Goal: Task Accomplishment & Management: Complete application form

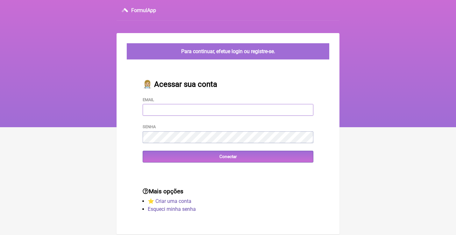
type input "[EMAIL_ADDRESS][DOMAIN_NAME]"
click at [228, 156] on input "Conectar" at bounding box center [228, 157] width 171 height 12
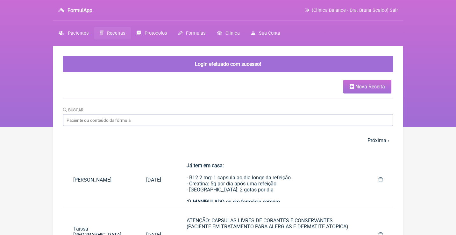
click at [350, 85] on icon at bounding box center [352, 86] width 4 height 5
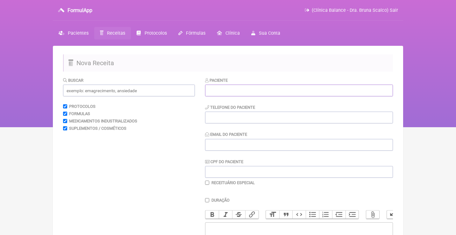
paste input "Patrícia de Jesus Fernandes da Cunha"
type input "Patrícia de Jesus Fernandes da Cunha"
click at [223, 168] on input "CPF do Paciente" at bounding box center [299, 172] width 188 height 12
paste input "076.370.727-97"
type input "076.370.727-97"
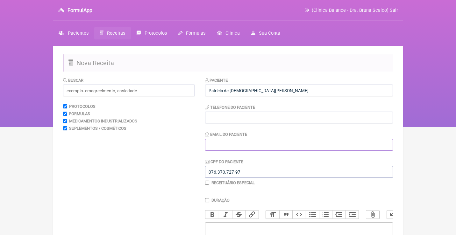
paste input "patriciadejesus2309@gmail.com"
type input "patriciadejesus2309@gmail.com"
click at [233, 118] on input "tel" at bounding box center [299, 118] width 188 height 12
paste input "[PHONE_NUMBER]"
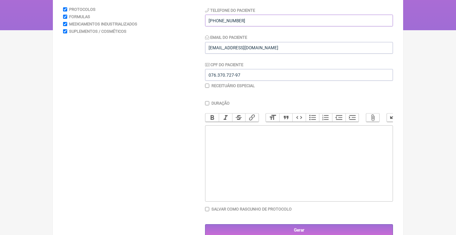
scroll to position [97, 0]
type input "[PHONE_NUMBER]"
click at [230, 140] on trix-editor at bounding box center [299, 164] width 188 height 76
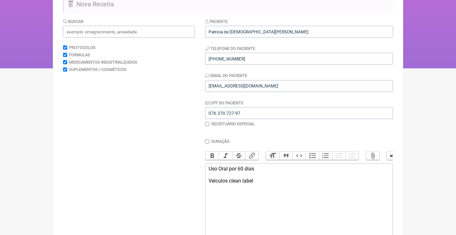
scroll to position [46, 0]
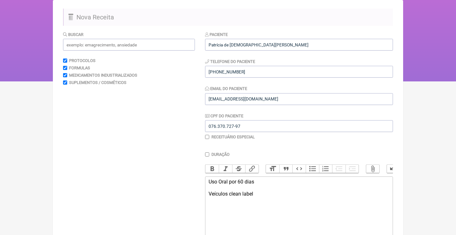
click at [229, 193] on div "Uso Oral por 60 dias Veículos clean label" at bounding box center [299, 194] width 181 height 30
click at [298, 197] on div "Uso Oral por 60 dias Veículos vegetais / clean label" at bounding box center [299, 194] width 181 height 30
click at [183, 42] on input "text" at bounding box center [129, 45] width 132 height 12
click at [222, 209] on div "Uso Oral por 60 dias Veículos vegetais / clean label 1)" at bounding box center [299, 197] width 181 height 36
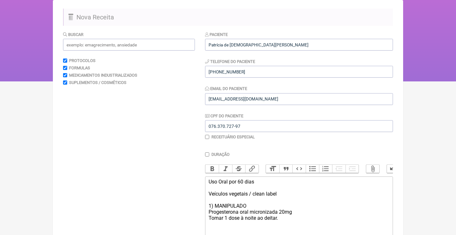
click at [300, 210] on div "Uso Oral por 60 dias Veículos vegetais / clean label 1) MANIPULADO Progesterona…" at bounding box center [299, 206] width 181 height 54
drag, startPoint x: 251, startPoint y: 214, endPoint x: 208, endPoint y: 213, distance: 42.7
click at [209, 213] on div "Uso Oral por 60 dias Veículos vegetais / clean label 1) MANIPULADO Progesterona…" at bounding box center [299, 209] width 181 height 61
click at [261, 220] on div "Uso Oral por 60 dias Veículos vegetais / clean label 1) MANIPULADO Progesterona…" at bounding box center [299, 209] width 181 height 61
drag, startPoint x: 249, startPoint y: 218, endPoint x: 209, endPoint y: 215, distance: 40.2
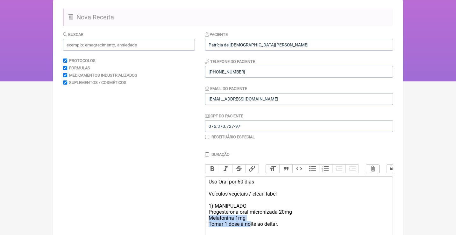
click at [210, 216] on div "Uso Oral por 60 dias Veículos vegetais / clean label 1) MANIPULADO Progesterona…" at bounding box center [299, 209] width 181 height 61
click at [238, 215] on div "Uso Oral por 60 dias Veículos vegetais / clean label 1) MANIPULADO Progesterona…" at bounding box center [299, 209] width 181 height 61
drag, startPoint x: 250, startPoint y: 217, endPoint x: 204, endPoint y: 215, distance: 45.6
click at [205, 215] on form "Buscar Protocolos Formulas Medicamentos Industrializados Suplementos / Cosmétic…" at bounding box center [228, 159] width 330 height 257
click at [289, 214] on div "Uso Oral por 60 dias Veículos vegetais / clean label 1) MANIPULADO Progesterona…" at bounding box center [299, 206] width 181 height 54
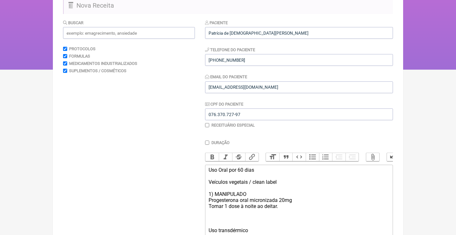
scroll to position [63, 0]
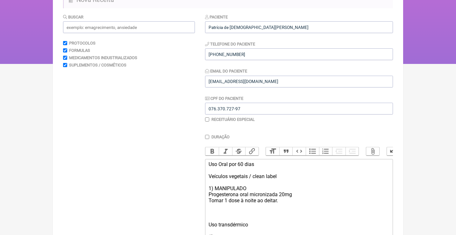
type trix-editor "<div>Uso Oral por 60 dias<br><br>Veículos vegetais / clean label<br><br>1) MANI…"
click at [166, 25] on input "text" at bounding box center [129, 27] width 132 height 12
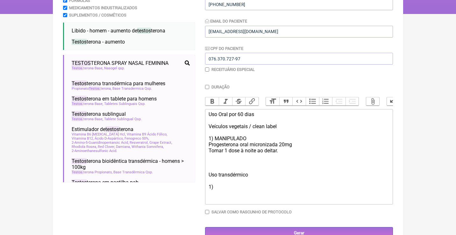
scroll to position [116, 0]
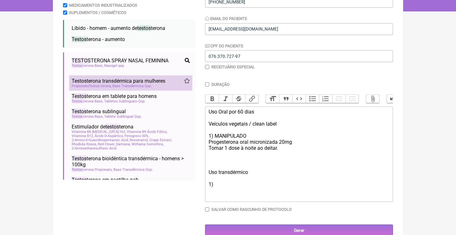
type input "testos"
click at [118, 81] on span "Testos terona transdérmica para mulheres" at bounding box center [119, 81] width 94 height 6
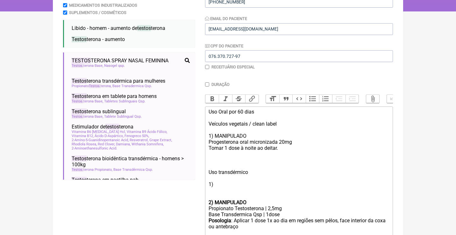
click at [214, 200] on strong "2) MANIPULADO" at bounding box center [228, 203] width 38 height 6
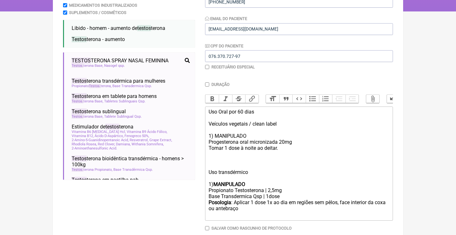
click at [237, 132] on div "Uso Oral por 60 dias Veículos vegetais / clean label 1) MANIPULADO Progesterona…" at bounding box center [299, 148] width 181 height 79
click at [234, 132] on div "Uso Oral por 60 dias Veículos vegetais / clean label 1) MANIPULADO Progesterona…" at bounding box center [299, 148] width 181 height 79
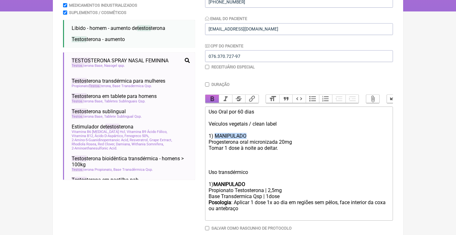
click at [213, 97] on button "Bold" at bounding box center [211, 99] width 13 height 8
drag, startPoint x: 235, startPoint y: 197, endPoint x: 189, endPoint y: 195, distance: 46.2
click at [189, 195] on form "Buscar testos Protocolos Formulas Medicamentos Industrializados Suplementos / C…" at bounding box center [228, 108] width 330 height 294
copy div "Posologia :"
click at [209, 144] on div "Uso Oral por 60 dias Veículos vegetais / clean label 1) MANIPULADO Progesterona…" at bounding box center [299, 148] width 181 height 79
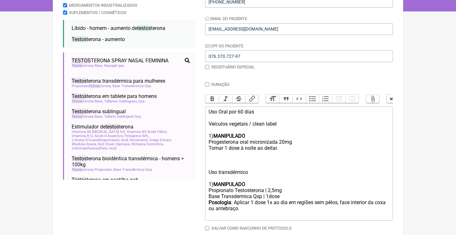
paste trix-editor "<strong>Posologia</strong>:"
type trix-editor "<div>Uso Oral por 60 dias<br><br>Veículos vegetais / clean label<br><br>1) <str…"
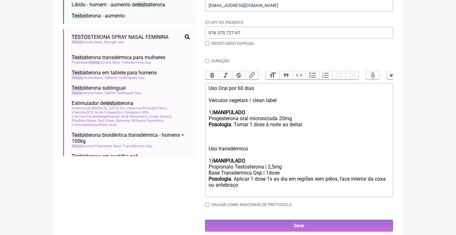
scroll to position [139, 0]
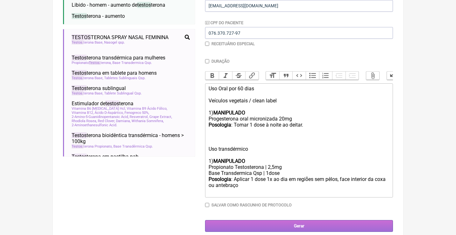
click at [285, 224] on input "Gerar" at bounding box center [299, 226] width 188 height 12
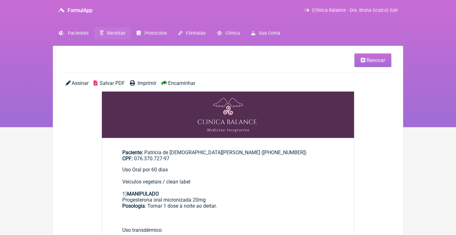
click at [77, 83] on span "Assinar" at bounding box center [80, 83] width 17 height 6
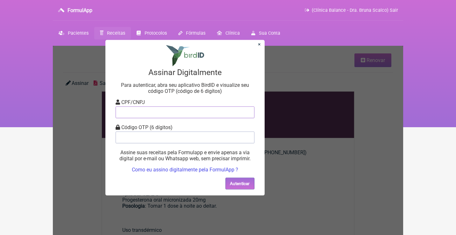
click at [133, 112] on input "tel" at bounding box center [185, 112] width 139 height 12
type input "12805451783"
click at [153, 139] on input "tel" at bounding box center [185, 138] width 139 height 12
type input "763471"
click at [250, 187] on button "Autenticar" at bounding box center [240, 184] width 29 height 12
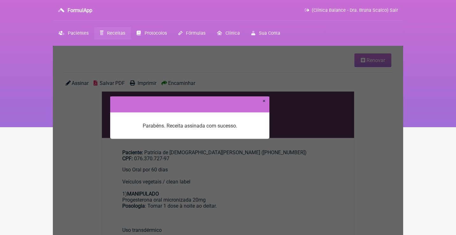
click at [263, 101] on link "×" at bounding box center [264, 101] width 3 height 6
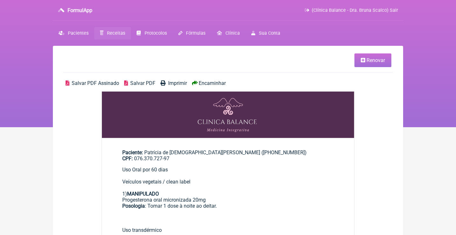
click at [109, 83] on span "Salvar PDF Assinado" at bounding box center [95, 83] width 47 height 6
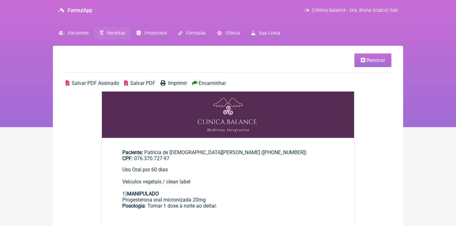
click at [372, 61] on span "Renovar" at bounding box center [376, 60] width 18 height 6
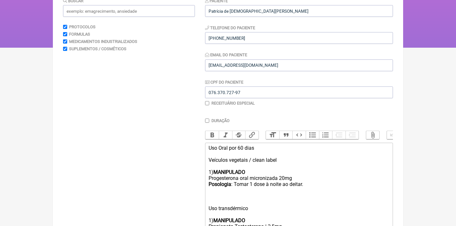
scroll to position [91, 0]
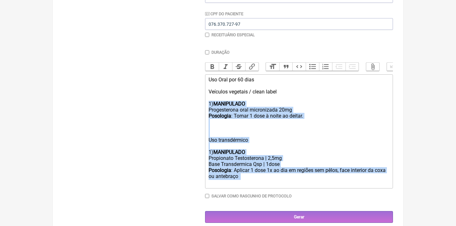
drag, startPoint x: 209, startPoint y: 158, endPoint x: 254, endPoint y: 234, distance: 88.6
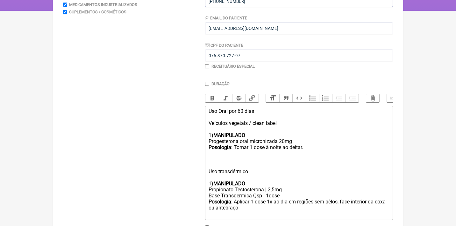
type trix-editor "<div>Uso Oral por 60 dias<br><br>Veículos vegetais / clean label<br><br><br></d…"
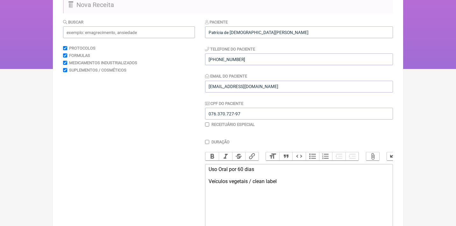
scroll to position [52, 0]
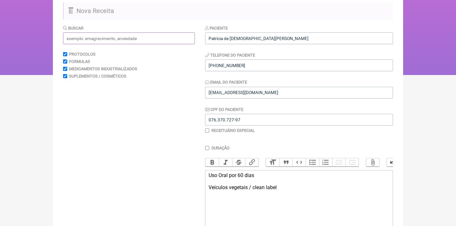
click at [155, 37] on input "text" at bounding box center [129, 38] width 132 height 12
type input "n"
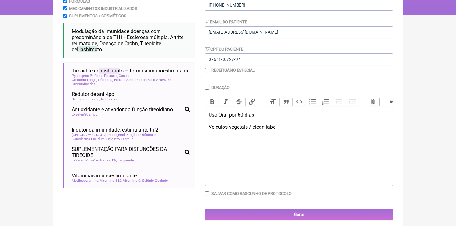
scroll to position [114, 0]
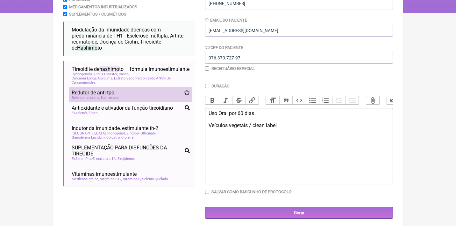
type input "Hashimoto"
click at [83, 98] on span "Seleniometionina" at bounding box center [86, 98] width 28 height 4
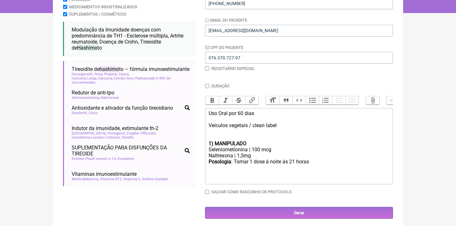
click at [207, 140] on trix-editor "Uso Oral por 60 dias Veículos vegetais / clean label 1) MANIPULADO Seleniometio…" at bounding box center [299, 146] width 188 height 76
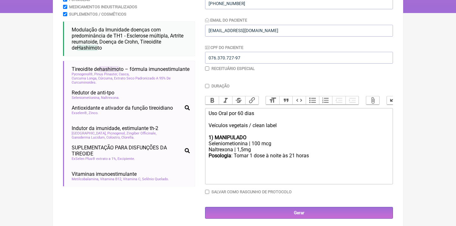
click at [313, 155] on div "Posologia : Tomar 1 dose à noite às 21 horas ㅤ" at bounding box center [299, 159] width 181 height 13
click at [260, 115] on div "Uso Oral por 60 dias Veículos vegetais / clean label 1) MANIPULADO" at bounding box center [299, 126] width 181 height 30
click at [330, 155] on div "Posologia : Tomar 1 dose à noite às 21 horas ㅤpor" at bounding box center [299, 159] width 181 height 13
click at [258, 141] on div "Seleniometionina | 100 mcg" at bounding box center [299, 144] width 181 height 6
type trix-editor "<div>Uso Oral&nbsp;<br><br>Veículos vegetais / clean label<br><br><strong>1) MA…"
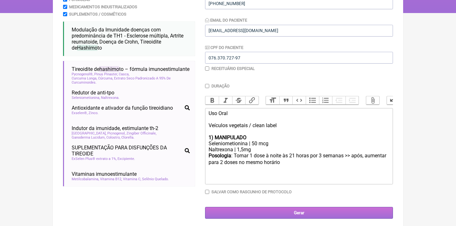
click at [288, 212] on input "Gerar" at bounding box center [299, 213] width 188 height 12
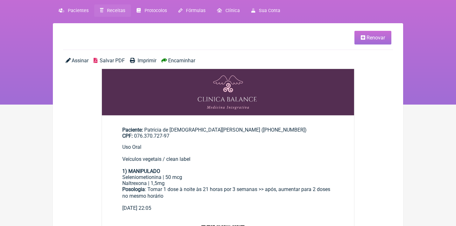
scroll to position [14, 0]
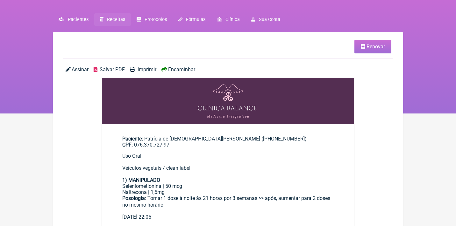
click at [375, 50] on link "Renovar" at bounding box center [373, 47] width 37 height 14
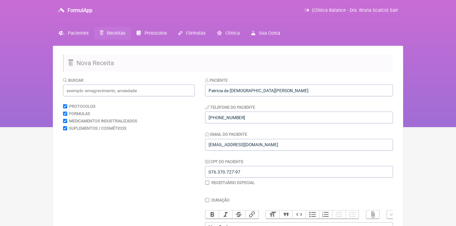
click at [208, 183] on input "checkbox" at bounding box center [207, 183] width 4 height 4
checkbox input "true"
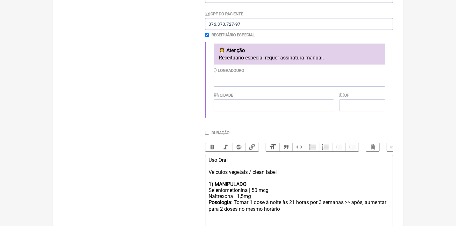
scroll to position [150, 0]
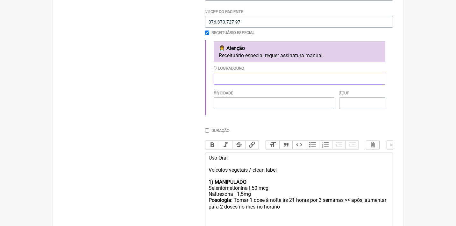
paste input "[STREET_ADDRESS][PERSON_NAME]"
type input "[STREET_ADDRESS][PERSON_NAME]"
type input "[GEOGRAPHIC_DATA]"
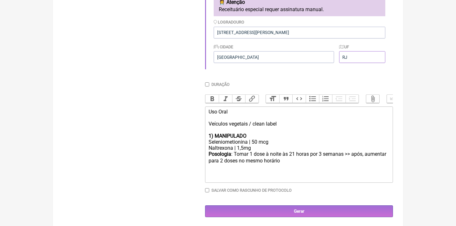
scroll to position [196, 0]
type input "RJ"
click at [251, 112] on div "Uso Oral Veículos vegetais / clean label 1) MANIPULADO" at bounding box center [299, 124] width 181 height 30
click at [318, 156] on div "Posologia : Tomar 1 dose à noite às 21 horas ㅤpor 3 semanas >> após, aumentar p…" at bounding box center [299, 161] width 181 height 19
click at [243, 109] on div "Uso Oral Veículos vegetais / clean label 1) MANIPULADO" at bounding box center [299, 124] width 181 height 30
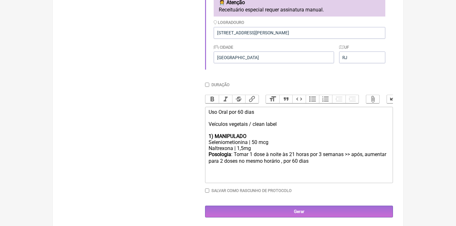
type trix-editor "<div>Uso Oral por 60 dias<br><br>Veículos vegetais / clean label<br><br><strong…"
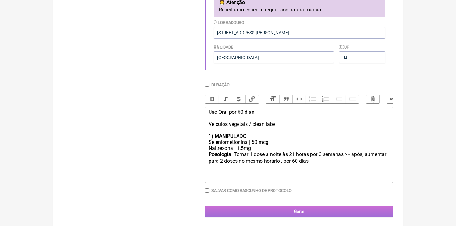
click at [288, 211] on input "Gerar" at bounding box center [299, 212] width 188 height 12
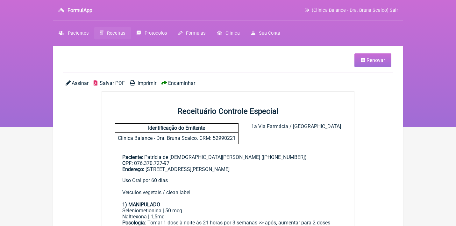
click at [83, 82] on span "Assinar" at bounding box center [80, 83] width 17 height 6
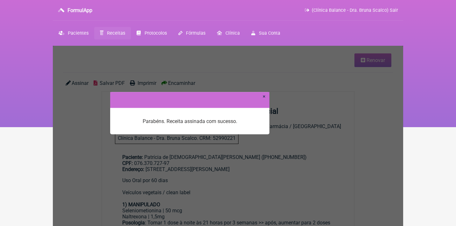
click at [265, 98] on link "×" at bounding box center [264, 96] width 3 height 6
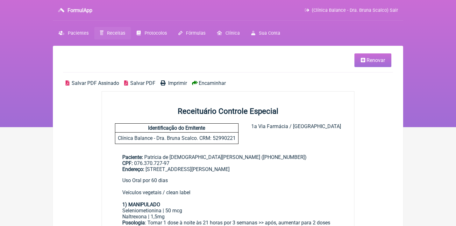
click at [104, 84] on span "Salvar PDF Assinado" at bounding box center [95, 83] width 47 height 6
click at [117, 33] on span "Receitas" at bounding box center [116, 33] width 18 height 5
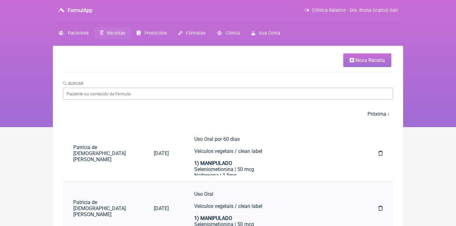
click at [382, 208] on icon at bounding box center [380, 208] width 4 height 5
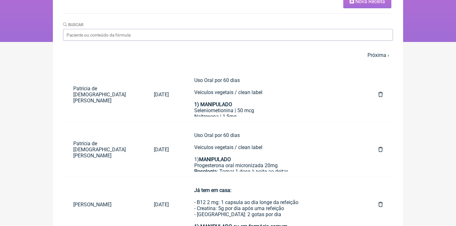
scroll to position [92, 0]
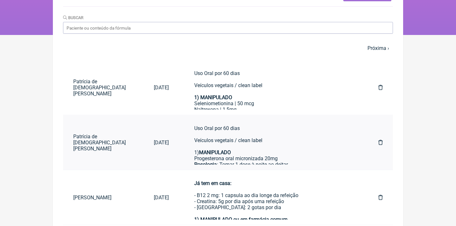
click at [254, 149] on div "Uso Oral por 60 dias Veículos vegetais / clean label 1) MANIPULADO Progesterona…" at bounding box center [273, 165] width 159 height 79
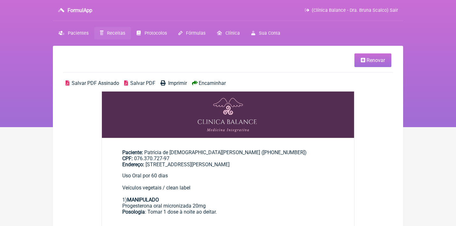
click at [367, 63] on link "Renovar" at bounding box center [373, 61] width 37 height 14
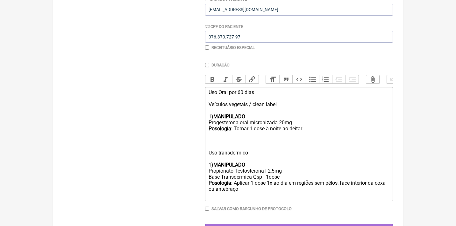
scroll to position [148, 0]
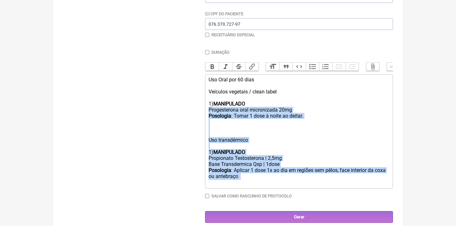
drag, startPoint x: 209, startPoint y: 107, endPoint x: 281, endPoint y: 196, distance: 114.2
click at [284, 196] on div "Duração Duração de 30 dias Bold Italic Strikethrough Link Heading Quote Code Bu…" at bounding box center [299, 127] width 188 height 154
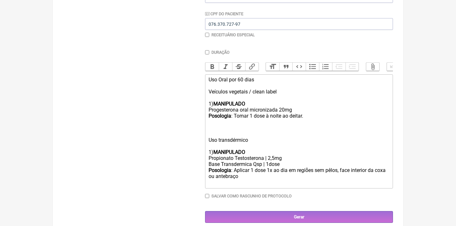
type trix-editor "<div>Uso Oral por 60 dias<br><br>Veículos vegetais / clean label<br><br>1) <str…"
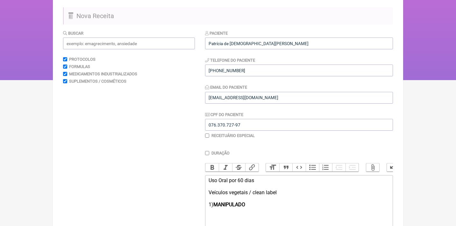
scroll to position [24, 0]
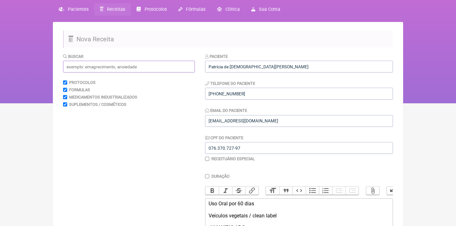
click at [130, 67] on input "text" at bounding box center [129, 67] width 132 height 12
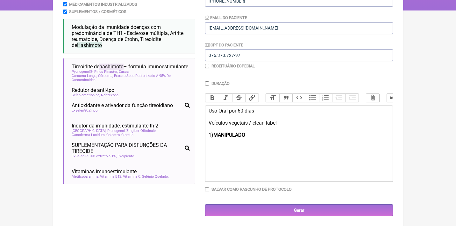
scroll to position [117, 0]
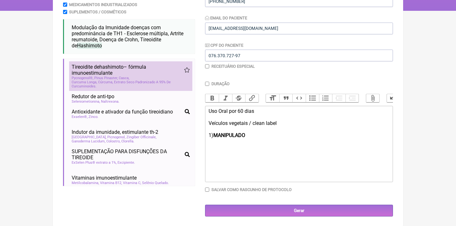
type input "Hashimoto"
click at [89, 81] on span "Curcuma Longa, Cúrcuma, Extrato Seco Padronizado A 95% De Curcuminoides" at bounding box center [131, 84] width 118 height 8
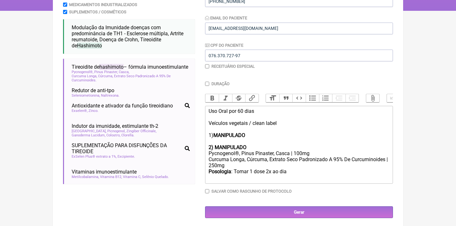
click at [216, 145] on strong "2) MANIPULADO" at bounding box center [228, 148] width 38 height 6
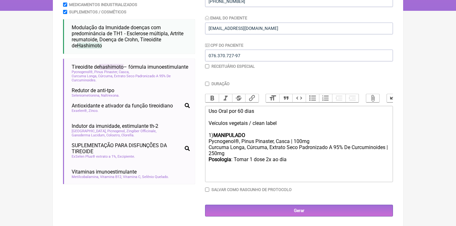
click at [290, 160] on div "Posologia : Tomar 1 dose 2x ao dia ㅤ" at bounding box center [299, 163] width 181 height 13
click at [292, 157] on div "Posologia : Tomar 1 dose 2x ao dia ㅤ" at bounding box center [299, 163] width 181 height 13
click at [255, 149] on div "Curcuma Longa, Cúrcuma, Extrato Seco Padronizado A 95% De Curcuminoides | 250mg" at bounding box center [299, 151] width 181 height 12
click at [299, 159] on div "Posologia : Tomar 1 dose 2x ao dia ㅤ" at bounding box center [299, 163] width 181 height 13
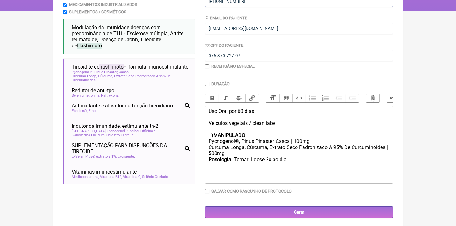
click at [107, 198] on div "Buscar Hashimoto Protocolos Formulas Medicamentos Industrializados Suplementos …" at bounding box center [129, 90] width 132 height 258
click at [209, 175] on div "Posologia : Tomar 1 dose 2x ao dia ㅤ" at bounding box center [299, 169] width 181 height 25
click at [210, 167] on div "Posologia : Tomar 1 dose 2x ao dia ㅤ" at bounding box center [299, 169] width 181 height 25
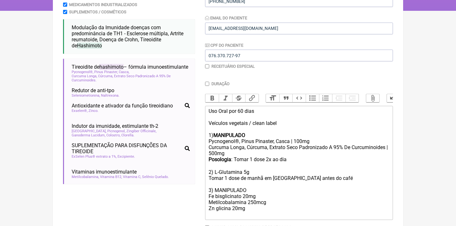
click at [236, 201] on div "Posologia : Tomar 1 dose 2x ao dia ㅤ 2) L-Glutamina 5g Tomar 1 dose de manhã em…" at bounding box center [299, 187] width 181 height 61
click at [249, 204] on div "Posologia : Tomar 1 dose 2x ao dia ㅤ 2) L-Glutamina 5g Tomar 1 dose de manhã em…" at bounding box center [299, 187] width 181 height 61
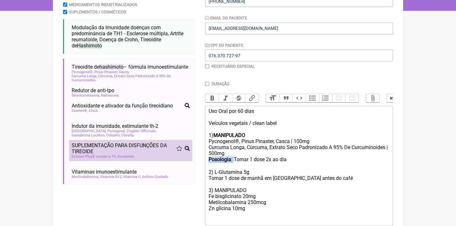
drag, startPoint x: 235, startPoint y: 156, endPoint x: 189, endPoint y: 155, distance: 46.2
click at [189, 156] on form "Buscar Hashimoto Protocolos Formulas Medicamentos Industrializados Suplementos …" at bounding box center [228, 111] width 330 height 300
copy div "Posologia :"
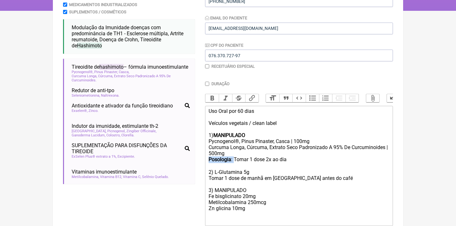
click at [208, 174] on trix-editor "Uso Oral por 60 dias Veículos vegetais / clean label 1) MANIPULADO Pycnogenol®,…" at bounding box center [299, 166] width 188 height 120
paste trix-editor "<strong>Posologia</strong>:&nbsp;"
click at [219, 187] on div "Posologia : Tomar 1 dose 2x ao dia ㅤ 2) L-Glutamina 5g Posologia : Tomar 1 dose…" at bounding box center [299, 190] width 181 height 67
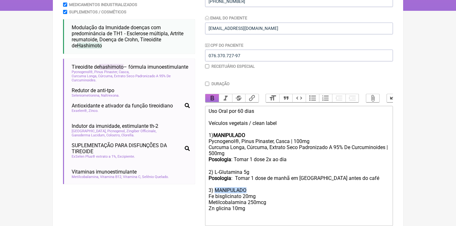
click at [212, 101] on button "Bold" at bounding box center [211, 98] width 13 height 8
click at [208, 209] on trix-editor "Uso Oral por 60 dias Veículos vegetais / clean label 1) MANIPULADO Pycnogenol®,…" at bounding box center [299, 166] width 188 height 120
paste trix-editor "strong>Posologia</strong>:&nbsp;<"
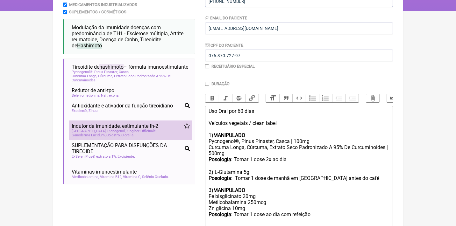
scroll to position [2, 0]
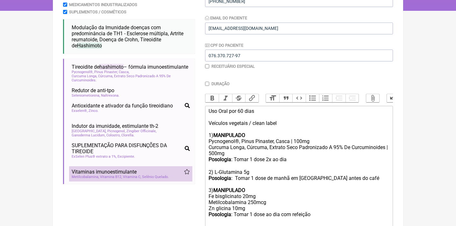
click at [120, 169] on li "Vitaminas imunoestimulante tireoidite de hashimoto hipotireoidismo tireóide Met…" at bounding box center [130, 174] width 123 height 15
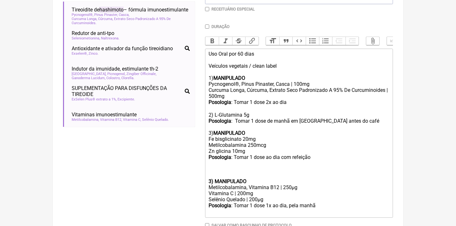
scroll to position [174, 0]
drag, startPoint x: 259, startPoint y: 184, endPoint x: 184, endPoint y: 183, distance: 74.9
click at [184, 184] on form "Buscar Hashimoto Protocolos Formulas Medicamentos Industrializados Suplementos …" at bounding box center [228, 77] width 330 height 349
click at [245, 143] on div "Posologia : Tomar 1 dose 2x ao dia ㅤ 2) L-Glutamina 5g Posologia : Tomar 1 dose…" at bounding box center [299, 138] width 181 height 79
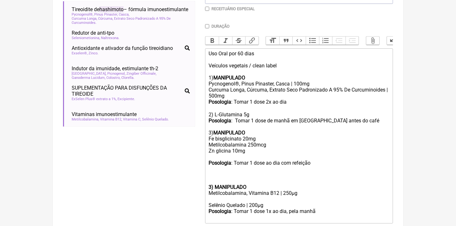
paste trix-editor "Vitamina C | 200mg"
click at [237, 150] on div "Posologia : Tomar 1 dose 2x ao dia ㅤ 2) L-Glutamina 5g Posologia : Tomar 1 dose…" at bounding box center [299, 141] width 181 height 85
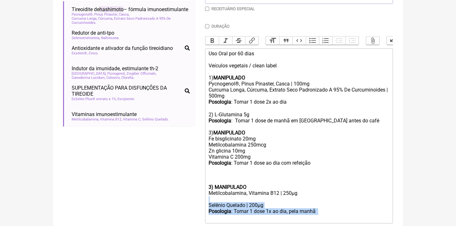
drag, startPoint x: 325, startPoint y: 206, endPoint x: 205, endPoint y: 190, distance: 120.9
click at [205, 190] on form "Buscar Hashimoto Protocolos Formulas Medicamentos Industrializados Suplementos …" at bounding box center [228, 80] width 330 height 355
click at [272, 190] on div "Metilcobalamina, Vitamina B12 | 250µg" at bounding box center [299, 193] width 181 height 6
drag, startPoint x: 327, startPoint y: 206, endPoint x: 205, endPoint y: 181, distance: 124.3
click at [205, 181] on trix-editor "Uso Oral por 60 dias Veículos vegetais / clean label 1) MANIPULADO Pycnogenol®,…" at bounding box center [299, 136] width 188 height 176
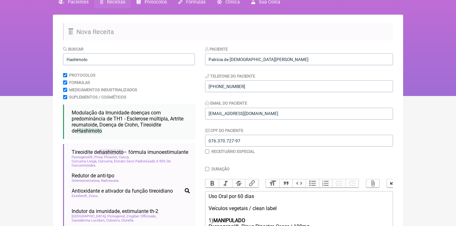
scroll to position [25, 0]
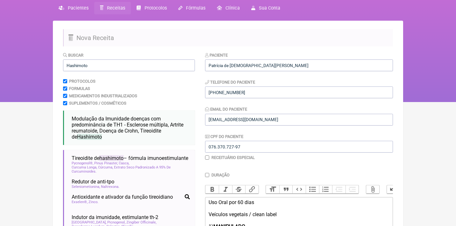
drag, startPoint x: 36, startPoint y: 65, endPoint x: 40, endPoint y: 65, distance: 3.8
click at [36, 65] on nav "FormulApp (Clínica Balance - Dra. Bruna Scalco) Sair Pacientes Receitas Protoco…" at bounding box center [228, 38] width 456 height 127
drag, startPoint x: 83, startPoint y: 66, endPoint x: 101, endPoint y: 66, distance: 17.5
click at [101, 66] on input "Hashimoto" at bounding box center [129, 66] width 132 height 12
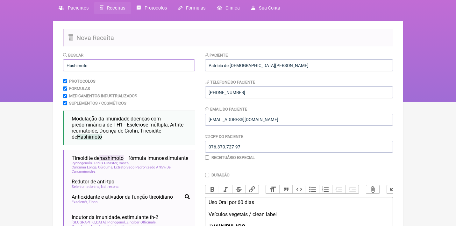
drag, startPoint x: 101, startPoint y: 66, endPoint x: 57, endPoint y: 62, distance: 44.1
click at [57, 63] on main "Nova Receita Buscar Hashimoto Protocolos Formulas Medicamentos Industrializados…" at bounding box center [228, 198] width 350 height 354
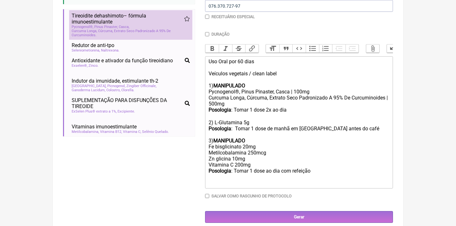
scroll to position [165, 0]
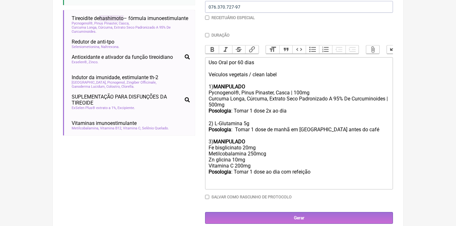
click at [213, 176] on div "Posologia : Tomar 1 dose 2x ao dia ㅤ 2) L-Glutamina 5g Posologia : Tomar 1 dose…" at bounding box center [299, 147] width 181 height 79
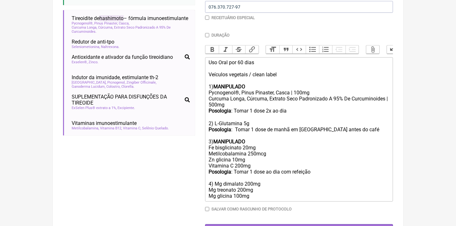
click at [229, 139] on strong "MANIPULADO" at bounding box center [229, 142] width 32 height 6
copy strong "MANIPULADO"
click at [215, 178] on div "Posologia : Tomar 1 dose 2x ao dia ㅤ 2) L-Glutamina 5g Posologia : Tomar 1 dose…" at bounding box center [299, 153] width 181 height 91
paste trix-editor "<strong>MANIPULADO</strong>"
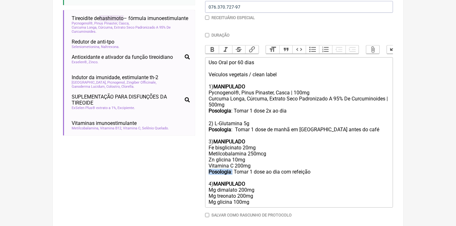
drag, startPoint x: 234, startPoint y: 165, endPoint x: 184, endPoint y: 163, distance: 50.4
click at [184, 163] on form "Buscar Hashimoto Protocolos Formulas Medicamentos Industrializados Suplementos …" at bounding box center [228, 77] width 330 height 331
drag, startPoint x: 319, startPoint y: 167, endPoint x: 201, endPoint y: 162, distance: 118.3
click at [202, 162] on form "Buscar Hashimoto Protocolos Formulas Medicamentos Industrializados Suplementos …" at bounding box center [228, 77] width 330 height 331
copy div "Posologia : Tomar 1 dose ao dia com refeição"
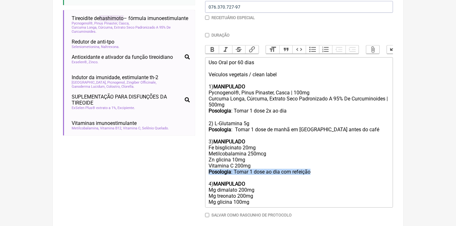
click at [256, 193] on div "Posologia : Tomar 1 dose 2x ao dia ㅤ 2) L-Glutamina 5g Posologia : Tomar 1 dose…" at bounding box center [299, 156] width 181 height 97
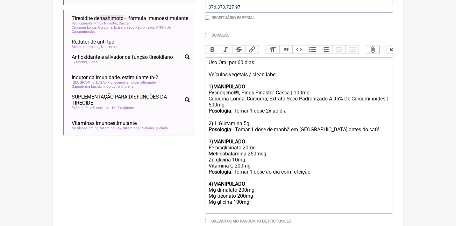
paste trix-editor "strong>Posologia</strong>: Tomar 1 dose ao dia com refeição"
drag, startPoint x: 317, startPoint y: 198, endPoint x: 269, endPoint y: 198, distance: 48.1
click at [269, 199] on div "Posologia : Tomar 1 dose 2x ao dia ㅤ 2) L-Glutamina 5g Posologia : Tomar 1 dose…" at bounding box center [299, 160] width 181 height 104
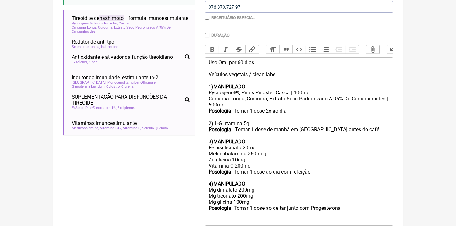
type trix-editor "<div>Uso Oral por 60 dias<br><br>Veículos vegetais / clean label<br><br>1) <str…"
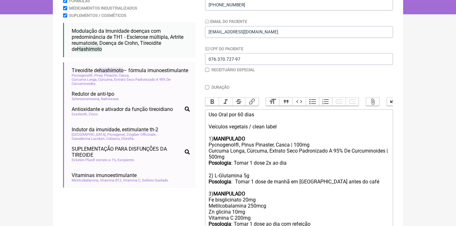
scroll to position [32, 0]
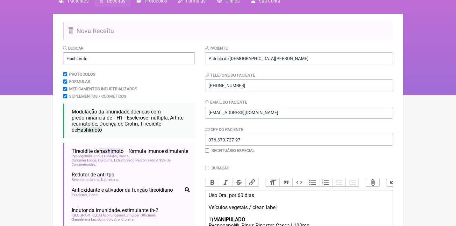
drag, startPoint x: 107, startPoint y: 62, endPoint x: 36, endPoint y: 52, distance: 71.1
click at [36, 53] on div "FormulApp (Clínica Balance - Dra. Bruna Scalco) Sair Pacientes Receitas Protoco…" at bounding box center [228, 31] width 456 height 127
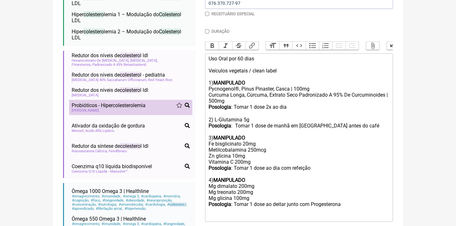
scroll to position [261, 0]
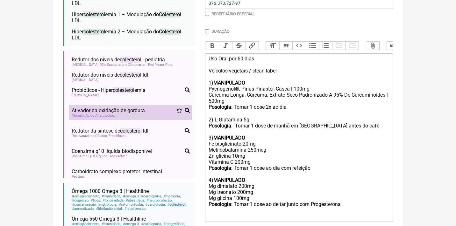
type input "colesterol"
click at [114, 108] on span "Ativador da oxidação de gordura" at bounding box center [108, 111] width 73 height 6
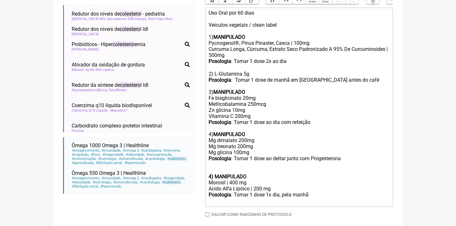
scroll to position [215, 0]
click at [209, 163] on div "Posologia : Tomar 1 dose 2x ao dia ㅤ 2) L-Glutamina 5g Posologia : Tomar 1 dose…" at bounding box center [299, 116] width 181 height 116
click at [210, 174] on strong "4) MANIPULADO" at bounding box center [228, 177] width 38 height 6
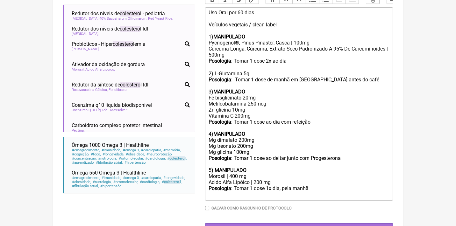
click at [231, 174] on div "Morosil | 400 mg" at bounding box center [299, 177] width 181 height 6
click at [258, 180] on div "Acido Alfa Lipóico | 200 mg" at bounding box center [299, 183] width 181 height 6
drag, startPoint x: 322, startPoint y: 179, endPoint x: 267, endPoint y: 177, distance: 55.4
click at [267, 186] on div "Posologia : Tomar 1 dose 1x dia, pela manhã ㅤ" at bounding box center [299, 192] width 181 height 13
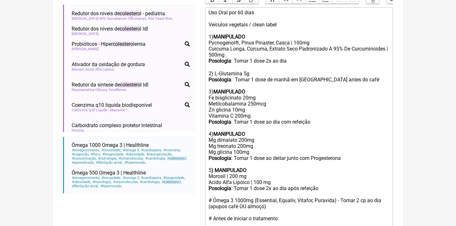
click at [329, 186] on div "Posologia : Tomar 1 dose 2x ao dia após refeição # Ômega 3 1000mg (Essential, E…" at bounding box center [299, 210] width 181 height 48
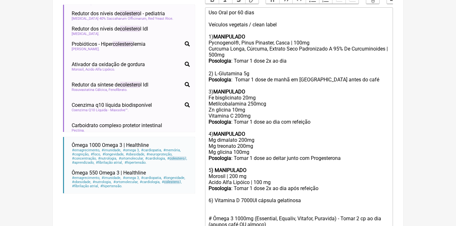
click at [215, 194] on div "Posologia : Tomar 1 dose 2x ao dia após refeição 6) Vitamina D 7000UI cápsula g…" at bounding box center [299, 219] width 181 height 67
click at [243, 189] on div "Posologia : Tomar 1 dose 2x ao dia após refeição 6) Vitamina D 7000UI cápsula g…" at bounding box center [299, 219] width 181 height 67
click at [216, 193] on div "Posologia : Tomar 1 dose 2x ao dia após refeição 6) Vitamina D 5000UI cápsula g…" at bounding box center [299, 219] width 181 height 67
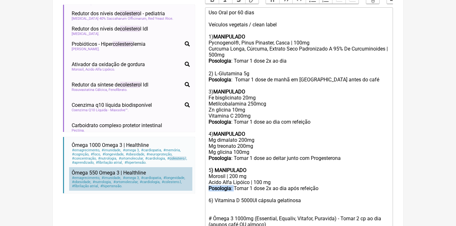
drag, startPoint x: 236, startPoint y: 180, endPoint x: 181, endPoint y: 176, distance: 55.9
click at [182, 177] on form "Buscar colesterol Protocolos Formulas Medicamentos Industrializados Suplementos…" at bounding box center [228, 75] width 330 height 427
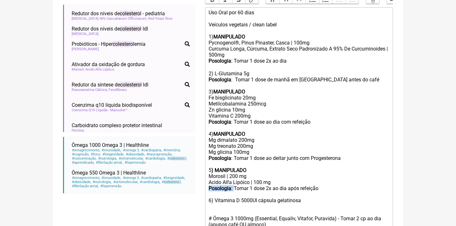
copy div "Posologia :"
click at [209, 195] on div "Posologia : Tomar 1 dose 2x ao dia após refeição 6) Vitamina D 5000UI cápsula g…" at bounding box center [299, 219] width 181 height 67
paste trix-editor "strong>Posologia</strong>:&nbsp;<"
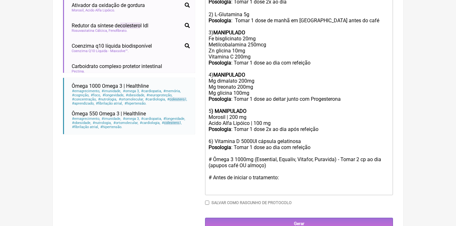
scroll to position [274, 0]
click at [292, 166] on div "Posologia : Tomar 1 dose 2x ao dia após refeição 6) Vitamina D 5000UI cápsula g…" at bounding box center [299, 160] width 181 height 67
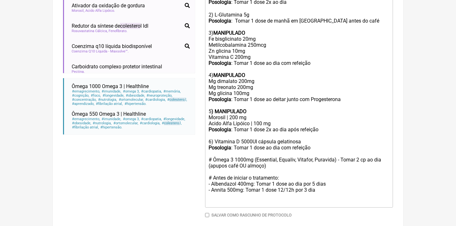
type trix-editor "<div>Uso Oral por 60 dias<br><br>Veículos vegetais / clean label<br><br>1) <str…"
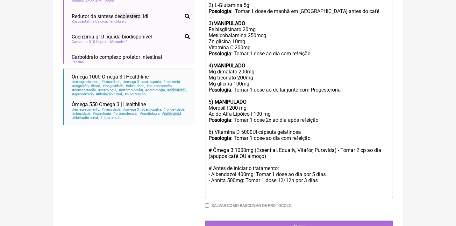
scroll to position [284, 0]
click at [302, 221] on input "Gerar" at bounding box center [299, 227] width 188 height 12
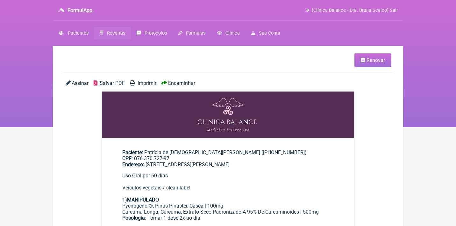
click at [79, 82] on span "Assinar" at bounding box center [80, 83] width 17 height 6
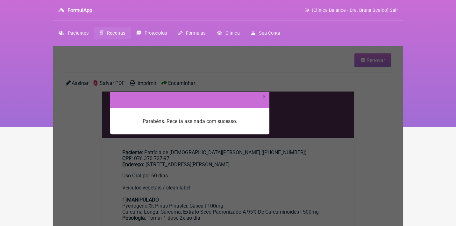
click at [265, 97] on link "×" at bounding box center [264, 96] width 3 height 6
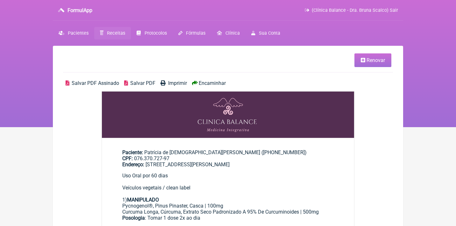
click at [99, 82] on span "Salvar PDF Assinado" at bounding box center [95, 83] width 47 height 6
click at [373, 58] on span "Renovar" at bounding box center [376, 60] width 18 height 6
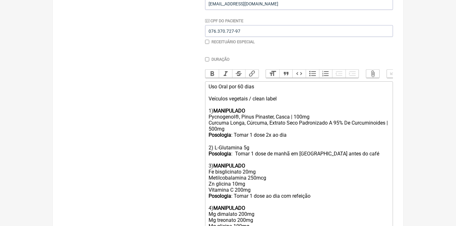
scroll to position [144, 0]
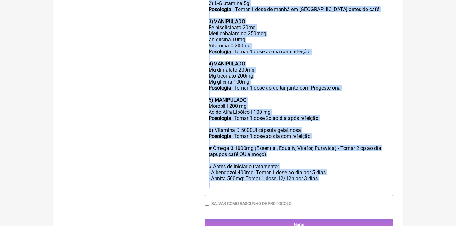
drag, startPoint x: 210, startPoint y: 82, endPoint x: 271, endPoint y: 253, distance: 181.1
type trix-editor "<lor>Ips Dolo sit 71 amet<co><ad>Elitsedd eiusmodt / incid utlab<et><do>6) <mag…"
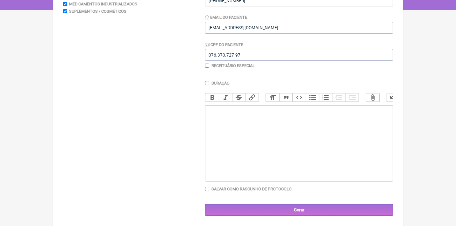
scroll to position [117, 0]
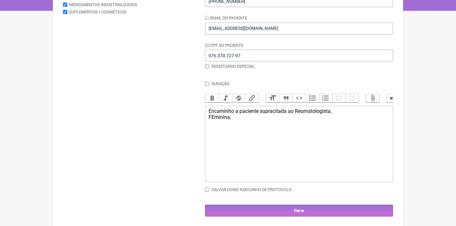
click at [214, 116] on div "Encaminho a paciente supracitada ao Reumatologista. FEminina," at bounding box center [299, 114] width 181 height 12
click at [238, 117] on div "Encaminho a paciente supracitada ao Reumatologista. Feminina," at bounding box center [299, 114] width 181 height 12
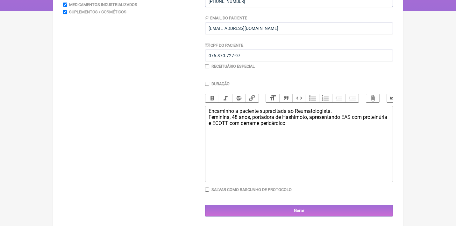
click at [332, 110] on div "Encaminho a paciente supracitada ao Reumatologista. Feminina, 48 anos, portador…" at bounding box center [299, 117] width 181 height 18
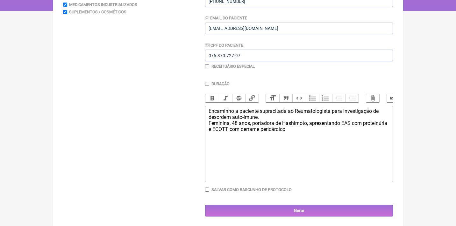
click at [219, 116] on div "Encaminho a paciente supracitada ao Reumatologista para investigação de desorde…" at bounding box center [299, 120] width 181 height 24
click at [265, 116] on div "Encaminho a paciente supracitada ao Reumatologista para investigação de doença …" at bounding box center [299, 120] width 181 height 24
click at [208, 122] on trix-editor "Encaminho a paciente supracitada ao Reumatologista para investigação de doença …" at bounding box center [299, 144] width 188 height 76
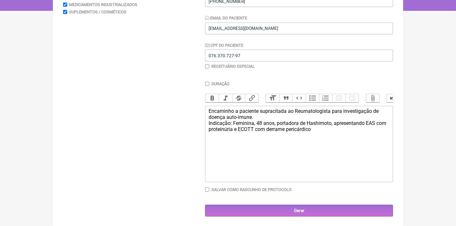
click at [270, 117] on div "Encaminho a paciente supracitada ao Reumatologista para investigação de doença …" at bounding box center [299, 120] width 181 height 24
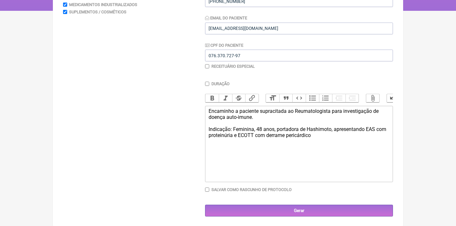
click at [332, 133] on div "Encaminho a paciente supracitada ao Reumatologista para investigação de doença …" at bounding box center [299, 123] width 181 height 30
type trix-editor "<div>Encaminho a paciente supracitada ao Reumatologista para investigação de do…"
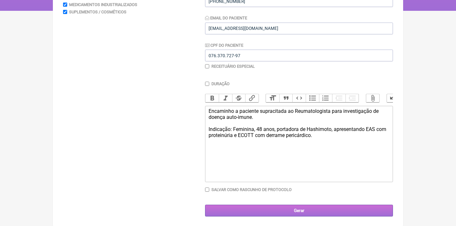
click at [295, 210] on input "Gerar" at bounding box center [299, 211] width 188 height 12
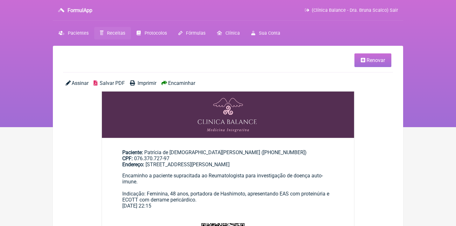
click at [79, 84] on span "Assinar" at bounding box center [80, 83] width 17 height 6
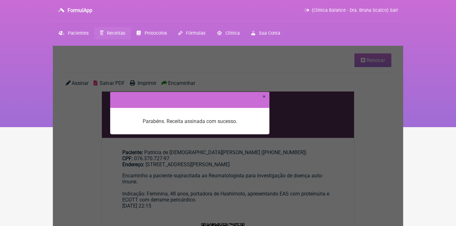
click at [265, 97] on link "×" at bounding box center [264, 96] width 3 height 6
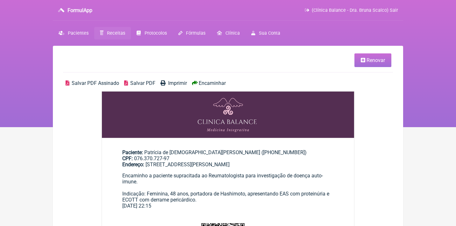
click at [88, 82] on span "Salvar PDF Assinado" at bounding box center [95, 83] width 47 height 6
click at [118, 33] on span "Receitas" at bounding box center [116, 33] width 18 height 5
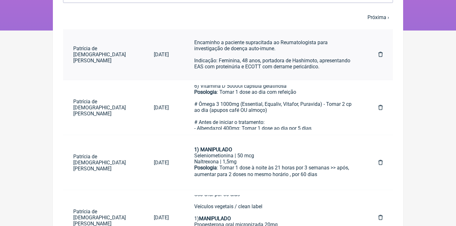
scroll to position [98, 0]
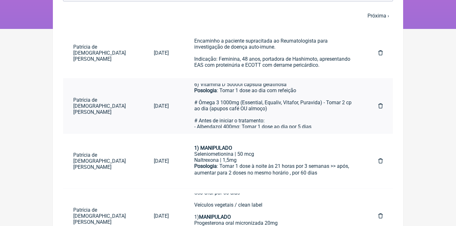
click at [244, 106] on div "Posologia : Tomar 1 dose 2x ao dia após refeição 6) Vitamina D 5000UI cápsula g…" at bounding box center [273, 108] width 159 height 79
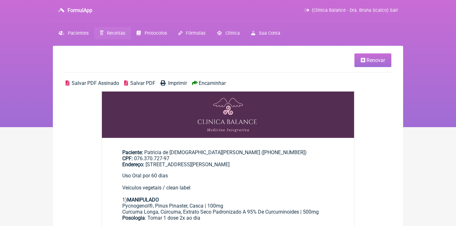
click at [375, 59] on span "Renovar" at bounding box center [376, 60] width 18 height 6
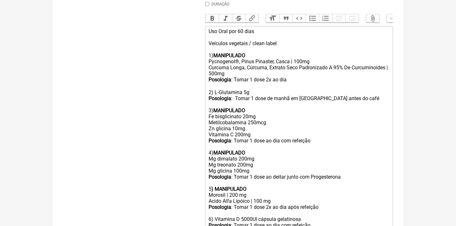
scroll to position [243, 0]
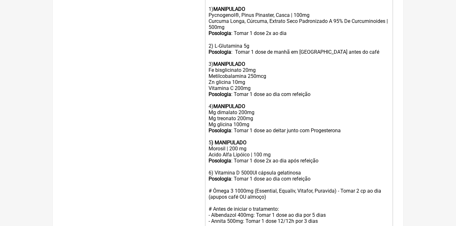
click at [226, 186] on div "Posologia : Tomar 1 dose 2x ao dia após refeição 6) Vitamina D 5000UI cápsula g…" at bounding box center [299, 197] width 181 height 79
type trix-editor "<div>Uso Oral por 60 dias<br><br>Veículos vegetais / clean label<br><br>1) <str…"
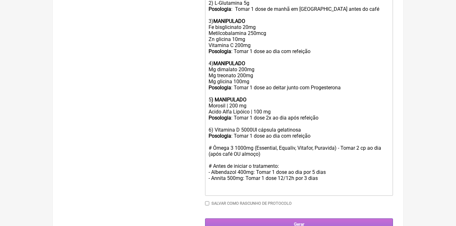
scroll to position [286, 0]
click at [298, 219] on input "Gerar" at bounding box center [299, 225] width 188 height 12
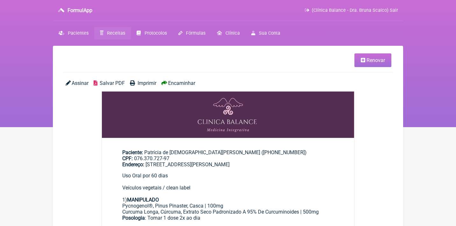
click at [75, 80] on span "Assinar" at bounding box center [80, 83] width 17 height 6
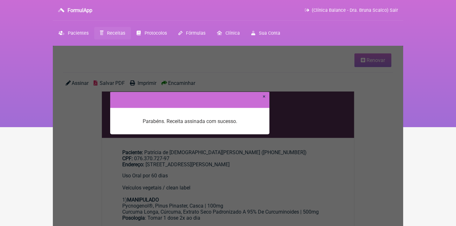
click at [265, 98] on link "×" at bounding box center [264, 96] width 3 height 6
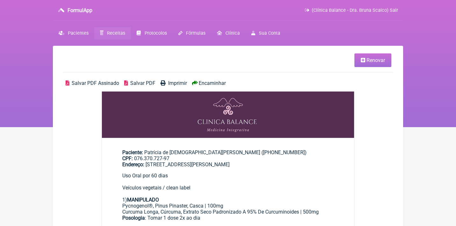
click at [107, 71] on ul "Renovar" at bounding box center [228, 63] width 330 height 19
click at [102, 83] on span "Salvar PDF Assinado" at bounding box center [95, 83] width 47 height 6
click at [116, 31] on span "Receitas" at bounding box center [116, 33] width 18 height 5
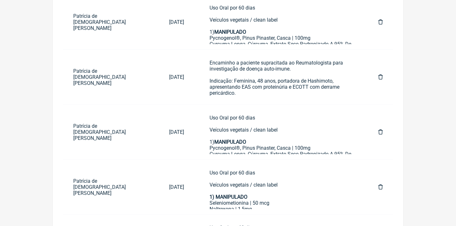
scroll to position [132, 0]
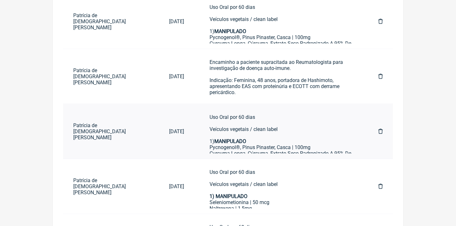
click at [379, 129] on icon at bounding box center [380, 131] width 4 height 5
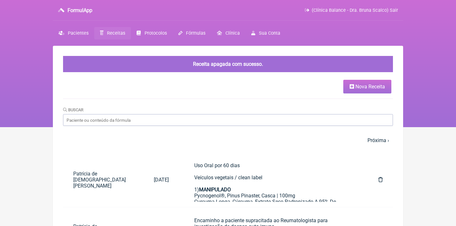
click at [361, 90] on link "Nova Receita" at bounding box center [367, 87] width 48 height 14
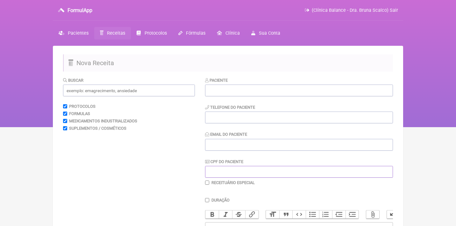
click at [225, 169] on input "CPF do Paciente" at bounding box center [299, 172] width 188 height 12
paste input "069.308.521-55"
type input "069.308.521-55"
click at [236, 84] on div "Paciente" at bounding box center [299, 86] width 188 height 19
click at [245, 89] on input "Gabriela Moreira pereira" at bounding box center [299, 91] width 188 height 12
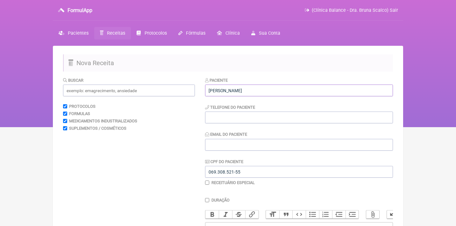
type input "Gabriela Moreira Pereira"
paste input "(62) 99361-6262"
type input "(62) 99361-6262"
paste input "gabimoreira191@hotmail.co"
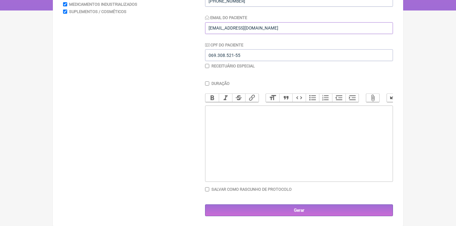
scroll to position [117, 0]
type input "[EMAIL_ADDRESS][DOMAIN_NAME]"
click at [233, 120] on trix-editor at bounding box center [299, 144] width 188 height 76
click at [242, 111] on div "Uso Oral por 60 dias" at bounding box center [299, 117] width 181 height 18
click at [223, 126] on trix-editor "Uso Oral por 30 dias" at bounding box center [299, 144] width 188 height 76
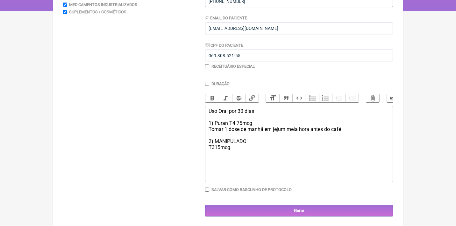
click at [218, 144] on div "Uso Oral por 30 dias 1) Puran T4 75mcg Tomar 1 dose de manhã em jejum meia hora…" at bounding box center [299, 132] width 181 height 48
click at [216, 144] on div "Uso Oral por 30 dias 1) Puran T4 75mcg Tomar 1 dose de manhã em jejum meia hora…" at bounding box center [299, 132] width 181 height 48
click at [241, 146] on div "Uso Oral por 30 dias 1) Puran T4 75mcg Tomar 1 dose de manhã em jejum meia hora…" at bounding box center [299, 132] width 181 height 48
click at [220, 145] on div "Uso Oral por 30 dias 1) Puran T4 75mcg Tomar 1 dose de manhã em jejum meia hora…" at bounding box center [299, 132] width 181 height 48
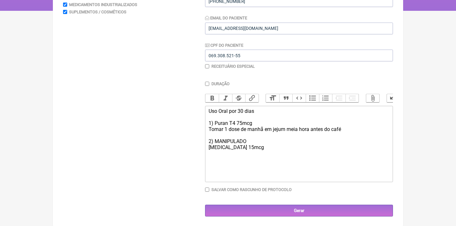
click at [238, 147] on div "Uso Oral por 30 dias 1) Puran T4 75mcg Tomar 1 dose de manhã em jejum meia hora…" at bounding box center [299, 132] width 181 height 48
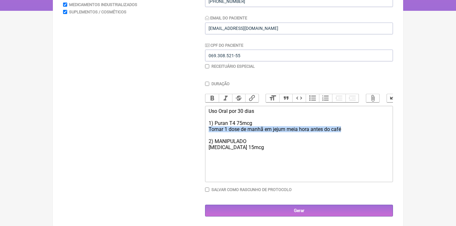
drag, startPoint x: 355, startPoint y: 129, endPoint x: 194, endPoint y: 125, distance: 160.9
click at [194, 125] on form "Buscar Protocolos Formulas Medicamentos Industrializados Suplementos / Cosmétic…" at bounding box center [228, 89] width 330 height 257
copy div "Tomar 1 dose de manhã em jejum meia hora antes do café"
click at [206, 156] on trix-editor "Uso Oral por 30 dias 1) Puran T4 75mcg Tomar 1 dose de manhã em jejum meia hora…" at bounding box center [299, 144] width 188 height 76
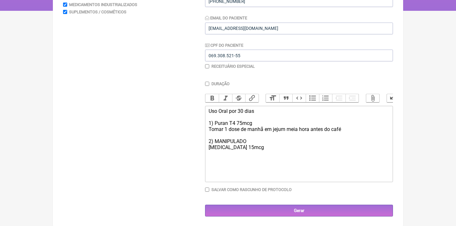
click at [209, 152] on div "Uso Oral por 30 dias 1) Puran T4 75mcg Tomar 1 dose de manhã em jejum meia hora…" at bounding box center [299, 135] width 181 height 54
paste trix-editor "Tomar 1 dose de manhã em jejum meia hora antes do café"
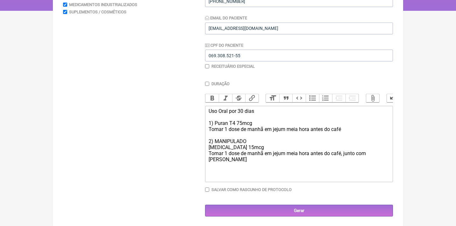
click at [353, 127] on div "Uso Oral por 30 dias 1) Puran T4 75mcg Tomar 1 dose de manhã em jejum meia hora…" at bounding box center [299, 138] width 181 height 61
type trix-editor "<div>Uso Oral por 30 dias<br><br>1) Puran T4 75mcg<br>Tomar 1 dose de manhã em …"
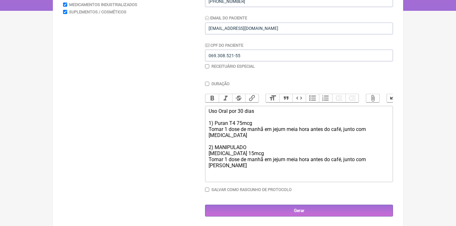
click at [226, 140] on div "Uso Oral por 30 dias 1) Puran T4 75mcg Tomar 1 dose de manhã em jejum meia hora…" at bounding box center [299, 141] width 181 height 67
click at [214, 96] on button "Bold" at bounding box center [211, 98] width 13 height 8
click at [233, 148] on div "Uso Oral por 30 dias 1) Puran T4 75mcg Tomar 1 dose de manhã em jejum meia hora…" at bounding box center [299, 141] width 181 height 67
click at [213, 146] on div "Uso Oral por 30 dias 1) Puran T4 75mcg Tomar 1 dose de manhã em jejum meia hora…" at bounding box center [299, 141] width 181 height 67
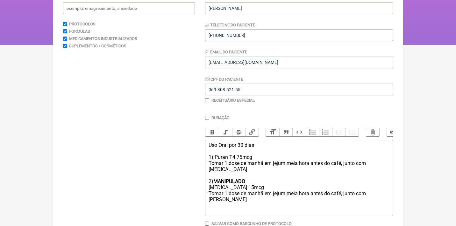
scroll to position [10, 0]
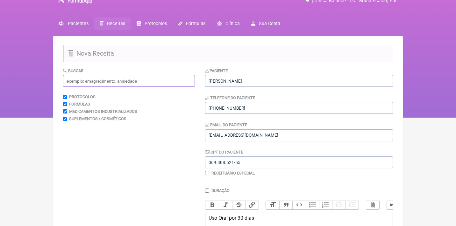
click at [147, 80] on input "text" at bounding box center [129, 81] width 132 height 12
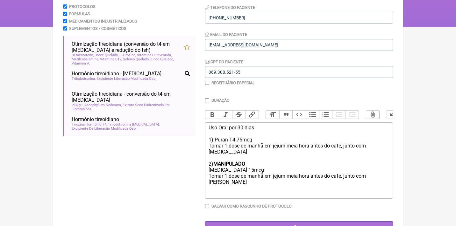
scroll to position [100, 0]
type input "t3"
click at [216, 161] on div "Uso Oral por 30 dias 1) Puran T4 75mcg Tomar 1 dose de manhã em jejum meia hora…" at bounding box center [299, 158] width 181 height 67
type trix-editor "<div>Uso Oral por 30 dias<br><br>1) Puran T4 75mcg<br>Tomar 1 dose de manhã em …"
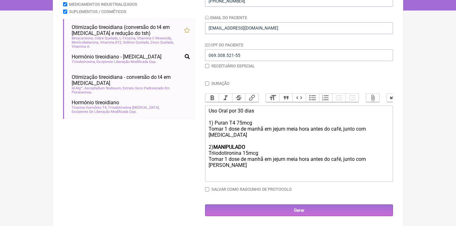
scroll to position [117, 0]
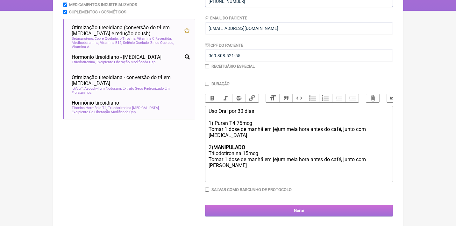
click at [266, 213] on input "Gerar" at bounding box center [299, 211] width 188 height 12
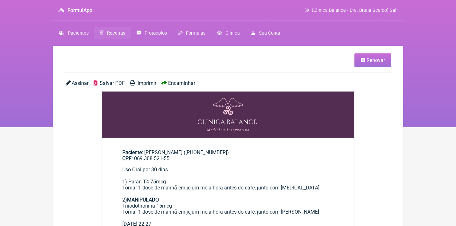
click at [85, 83] on span "Assinar" at bounding box center [80, 83] width 17 height 6
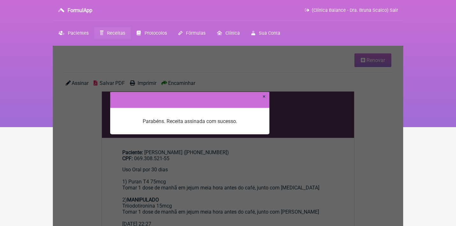
click at [263, 97] on link "×" at bounding box center [264, 96] width 3 height 6
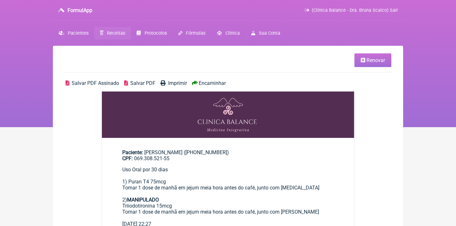
click at [90, 82] on span "Salvar PDF Assinado" at bounding box center [95, 83] width 47 height 6
click at [368, 57] on link "Renovar" at bounding box center [373, 61] width 37 height 14
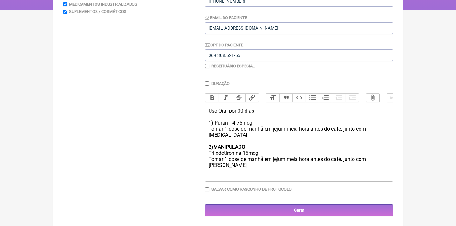
scroll to position [117, 0]
click at [396, 153] on main "Nova Receita Buscar Protocolos Formulas Medicamentos Industrializados Suplement…" at bounding box center [228, 78] width 350 height 298
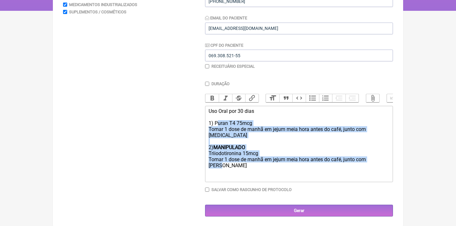
drag, startPoint x: 391, startPoint y: 152, endPoint x: 216, endPoint y: 120, distance: 177.2
click at [216, 120] on trix-editor "Uso Oral por 30 dias 1) Puran T4 75mcg Tomar 1 dose de manhã em jejum meia hora…" at bounding box center [299, 144] width 188 height 76
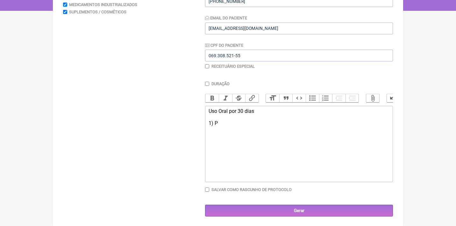
type trix-editor "<div>Uso Oral por 30 dias<br><br>1)&nbsp;<br><br></div>"
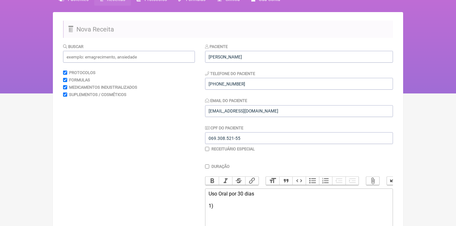
scroll to position [20, 0]
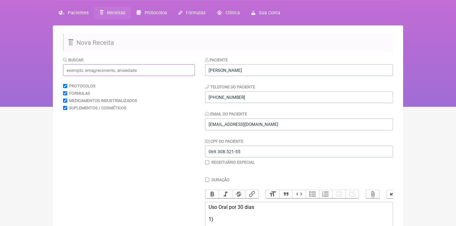
click at [109, 66] on input "text" at bounding box center [129, 70] width 132 height 12
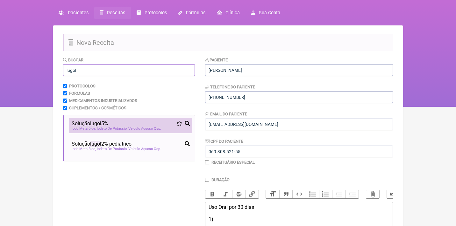
type input "lugol"
click at [115, 126] on div "Solução lugol 5%" at bounding box center [131, 124] width 118 height 6
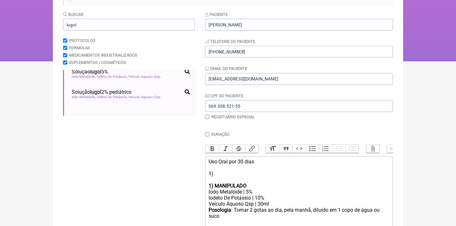
scroll to position [68, 0]
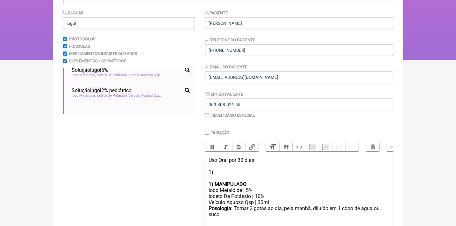
click at [215, 184] on strong "1) MANIPULADO" at bounding box center [228, 185] width 38 height 6
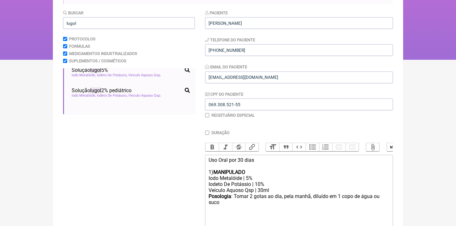
click at [230, 203] on div "Posologia : Tomar 2 gotas ao dia, pela manhã, diluído em 1 copo de água ou suco…" at bounding box center [299, 203] width 181 height 19
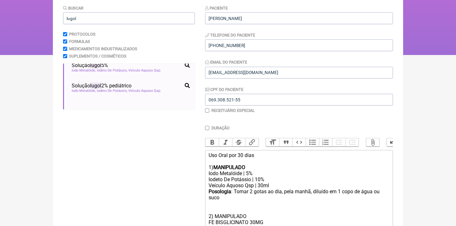
click at [232, 219] on div "Posologia : Tomar 2 gotas ao dia, pela manhã, diluído em 1 copo de água ou suco…" at bounding box center [299, 210] width 181 height 43
drag, startPoint x: 271, startPoint y: 219, endPoint x: 212, endPoint y: 219, distance: 58.3
click at [212, 219] on div "Posologia : Tomar 2 gotas ao dia, pela manhã, diluído em 1 copo de água ou suco…" at bounding box center [299, 210] width 181 height 43
click at [239, 225] on div "Posologia : Tomar 2 gotas ao dia, pela manhã, diluído em 1 copo de água ou suco…" at bounding box center [299, 210] width 181 height 43
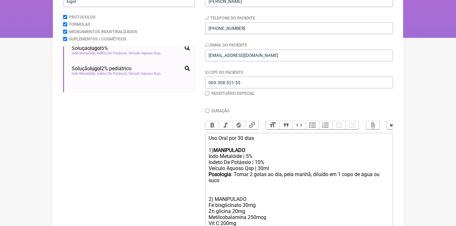
scroll to position [95, 0]
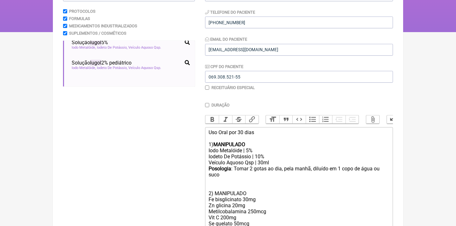
click at [231, 189] on div "Posologia : Tomar 2 gotas ao dia, pela manhã, diluído em 1 copo de água ou suco…" at bounding box center [299, 199] width 181 height 67
click at [212, 123] on button "Bold" at bounding box center [211, 120] width 13 height 8
drag, startPoint x: 235, startPoint y: 168, endPoint x: 199, endPoint y: 166, distance: 35.4
click at [199, 166] on form "Buscar lugol Protocolos Formulas Medicamentos Industrializados Suplementos / Co…" at bounding box center [228, 126] width 330 height 288
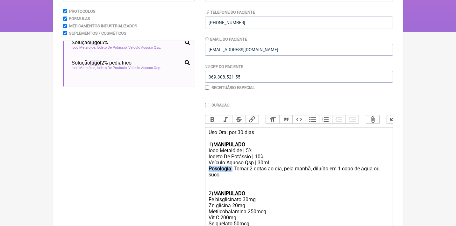
copy div "Posologia :"
click at [208, 223] on trix-editor "Uso Oral por 30 dias 1) MANIPULADO Iodo Metalóide | 5% Iodeto De Potássio | 10%…" at bounding box center [299, 181] width 188 height 108
paste trix-editor "strong>Posologia</strong>:"
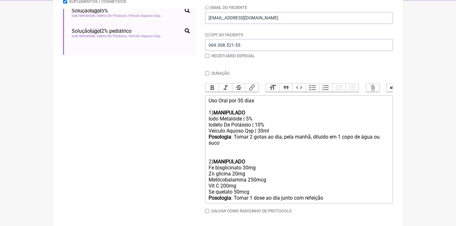
scroll to position [128, 0]
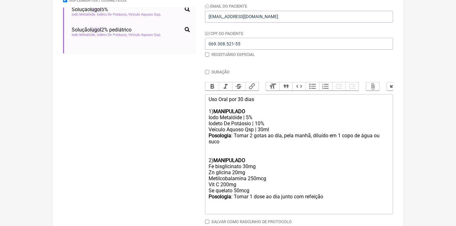
click at [215, 151] on div "Posologia : Tomar 2 gotas ao dia, pela manhã, diluído em 1 copo de água ou suco…" at bounding box center [299, 172] width 181 height 79
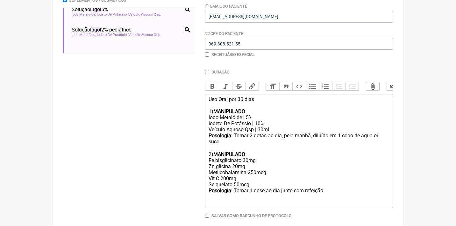
click at [211, 195] on div "Posologia : Tomar 2 gotas ao dia, pela manhã, diluído em 1 copo de água ou suco…" at bounding box center [299, 169] width 181 height 73
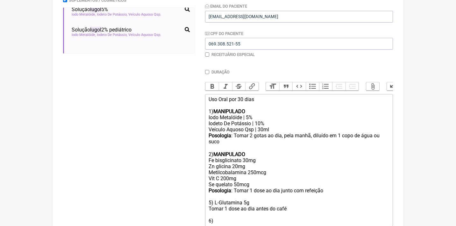
type trix-editor "<div>Uso Oral por 30 dias<br><br>1) <strong>MANIPULADO</strong></div><div>Iodo …"
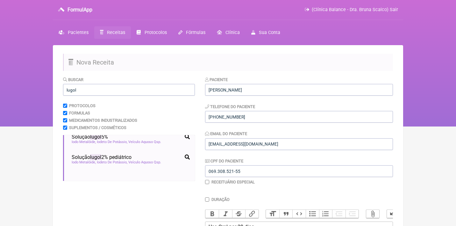
scroll to position [0, 0]
drag, startPoint x: 83, startPoint y: 90, endPoint x: 49, endPoint y: 87, distance: 33.6
click at [49, 87] on div "FormulApp (Clínica Balance - Dra. Bruna Scalco) Sair Pacientes Receitas Protoco…" at bounding box center [228, 63] width 456 height 127
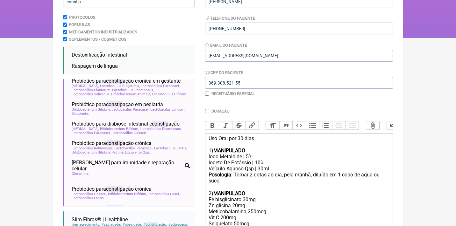
scroll to position [96, 0]
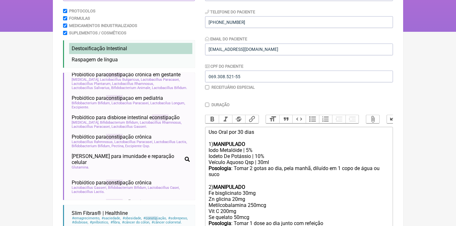
type input "constip"
click at [119, 52] on li "Destoxificação Intestinal detox intestinal constip ação destoxificação intestin…" at bounding box center [130, 48] width 123 height 11
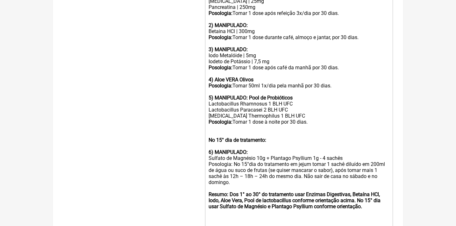
scroll to position [404, 0]
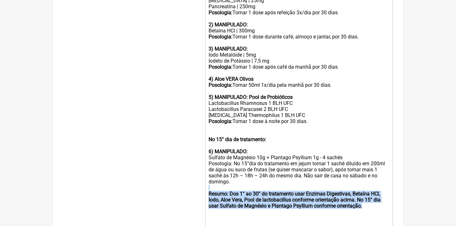
drag, startPoint x: 260, startPoint y: 196, endPoint x: 205, endPoint y: 170, distance: 61.3
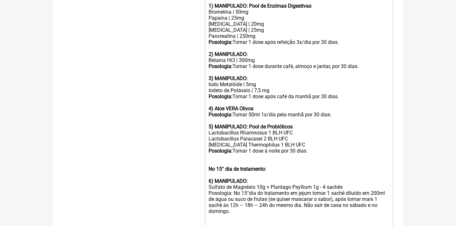
scroll to position [370, 0]
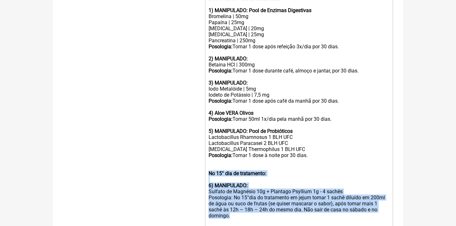
drag, startPoint x: 240, startPoint y: 201, endPoint x: 206, endPoint y: 149, distance: 62.6
click at [206, 153] on trix-editor "Uso Oral por 30 dias 1) MANIPULADO Iodo Metalóide | 5% Iodeto De Potássio | 10%…" at bounding box center [299, 52] width 188 height 399
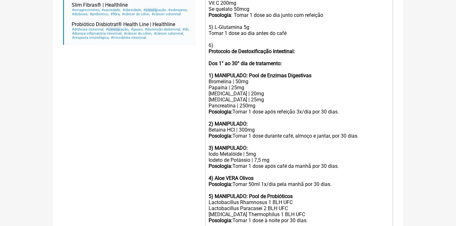
scroll to position [305, 0]
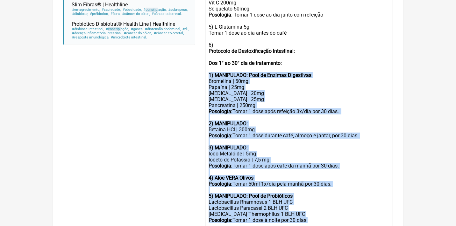
drag, startPoint x: 315, startPoint y: 204, endPoint x: 199, endPoint y: 69, distance: 177.8
click at [199, 69] on form "Buscar constip Protocolos Formulas Medicamentos Industrializados Suplementos / …" at bounding box center [228, 35] width 330 height 524
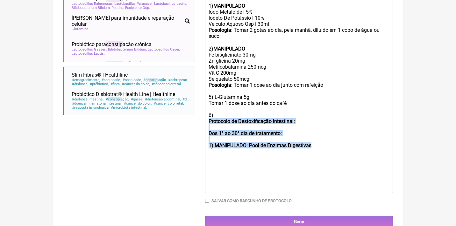
drag, startPoint x: 328, startPoint y: 138, endPoint x: 196, endPoint y: 110, distance: 134.8
click at [196, 112] on form "Buscar constip Protocolos Formulas Medicamentos Industrializados Suplementos / …" at bounding box center [228, 35] width 330 height 385
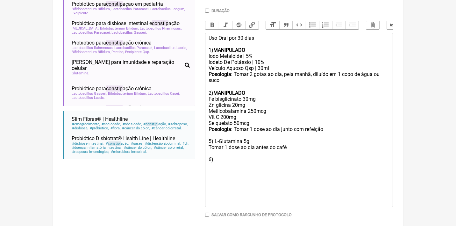
scroll to position [189, 0]
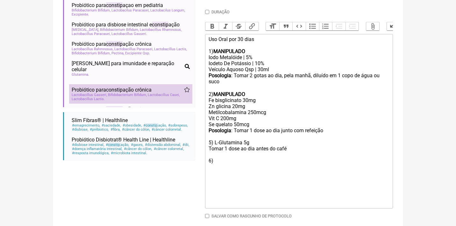
click at [130, 95] on span "Bifidobacterium Bifidum" at bounding box center [127, 95] width 39 height 4
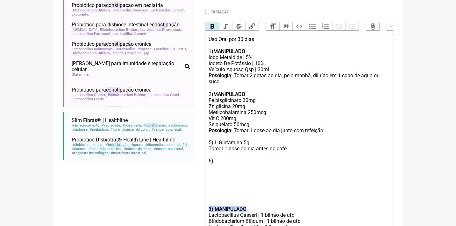
drag, startPoint x: 254, startPoint y: 201, endPoint x: 202, endPoint y: 197, distance: 52.7
click at [205, 199] on trix-editor "Uso Oral por 30 dias 1) MANIPULADO Iodo Metalóide | 5% Iodeto De Potássio | 10%…" at bounding box center [299, 143] width 188 height 218
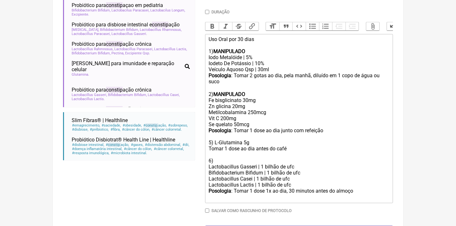
click at [211, 135] on div "Posologia : Tomar 2 gotas ao dia, pela manhã, diluído em 1 copo de água ou suco…" at bounding box center [299, 118] width 181 height 91
click at [212, 155] on div "Posologia : Tomar 2 gotas ao dia, pela manhã, diluído em 1 copo de água ou suco…" at bounding box center [299, 118] width 181 height 91
click at [206, 160] on trix-editor "Uso Oral por 30 dias 1) MANIPULADO Iodo Metalóide | 5% Iodeto De Potássio | 10%…" at bounding box center [299, 118] width 188 height 169
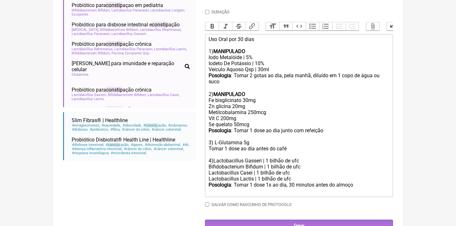
drag, startPoint x: 366, startPoint y: 180, endPoint x: 312, endPoint y: 176, distance: 54.4
click at [312, 182] on div "Posologia : Tomar 1 dose 1x ao dia, 30 minutos antes do almoço ㅤ" at bounding box center [299, 188] width 181 height 13
click at [350, 182] on div "Posologia : Tomar 1 dose 1x ao dia, 30 minutos antes do almoço ㅤ" at bounding box center [299, 188] width 181 height 13
drag, startPoint x: 366, startPoint y: 177, endPoint x: 288, endPoint y: 176, distance: 78.0
click at [288, 182] on div "Posologia : Tomar 1 dose 1x ao dia, 30 minutos antes do almoço ㅤ" at bounding box center [299, 188] width 181 height 13
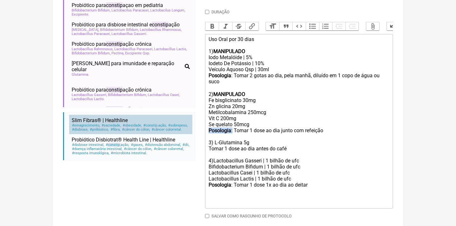
drag, startPoint x: 235, startPoint y: 126, endPoint x: 175, endPoint y: 122, distance: 59.7
click at [175, 122] on form "Buscar constip Protocolos Formulas Medicamentos Industrializados Suplementos / …" at bounding box center [228, 66] width 330 height 355
copy div "Posologia :"
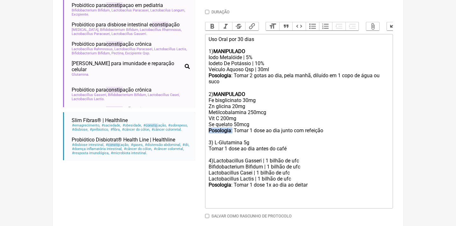
click at [208, 143] on trix-editor "Uso Oral por 30 dias 1) MANIPULADO Iodo Metalóide | 5% Iodeto De Potássio | 10%…" at bounding box center [299, 121] width 188 height 175
paste trix-editor "<strong>Posologia</strong>:"
click at [320, 182] on div "Posologia : Tomar 1 dose 1x ao dia ao deitar" at bounding box center [299, 194] width 181 height 24
click at [213, 154] on div "Posologia : Tomar 2 gotas ao dia, pela manhã, diluído em 1 copo de água ou suco…" at bounding box center [299, 118] width 181 height 91
click at [234, 87] on div "Posologia : Tomar 2 gotas ao dia, pela manhã, diluído em 1 copo de água ou suco…" at bounding box center [299, 118] width 181 height 91
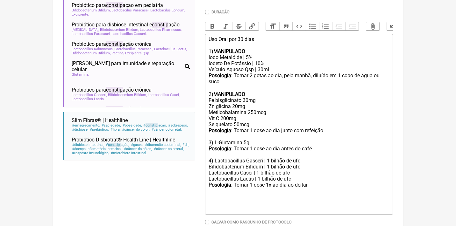
click at [234, 87] on div "Posologia : Tomar 2 gotas ao dia, pela manhã, diluído em 1 copo de água ou suco…" at bounding box center [299, 118] width 181 height 91
click at [235, 91] on strong "MANIPULADO" at bounding box center [229, 94] width 32 height 6
copy strong "MANIPULADO"
click at [215, 153] on div "Posologia : Tomar 2 gotas ao dia, pela manhã, diluído em 1 copo de água ou suco…" at bounding box center [299, 118] width 181 height 91
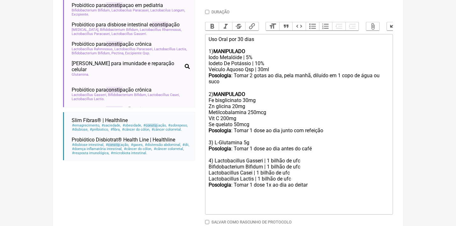
paste trix-editor "<strong>MANIPULADO</strong>"
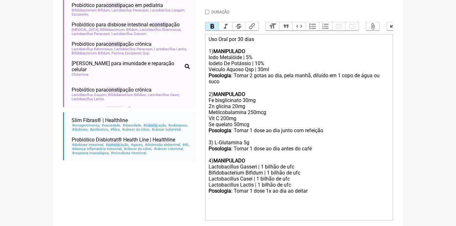
click at [331, 188] on div "Posologia : Tomar 1 dose 1x ao dia ao deitar" at bounding box center [299, 203] width 181 height 30
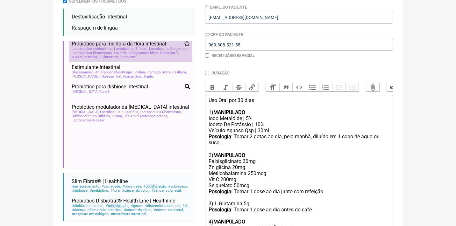
scroll to position [461, 0]
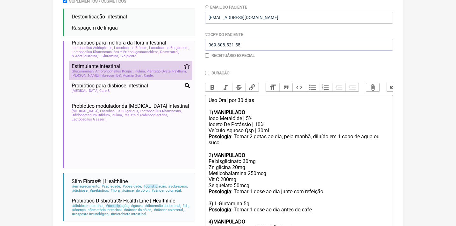
click at [114, 69] on span "Estimulante intestinal" at bounding box center [96, 66] width 49 height 6
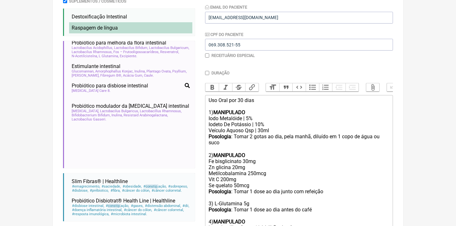
click at [133, 26] on li "Raspagem de língua constip ação gases intestino permeabilidade hiper sii intest…" at bounding box center [130, 27] width 123 height 11
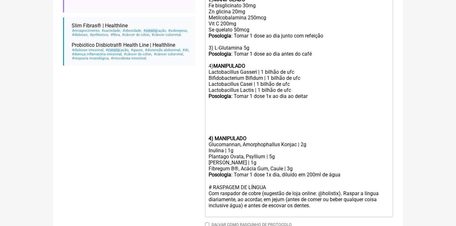
scroll to position [292, 0]
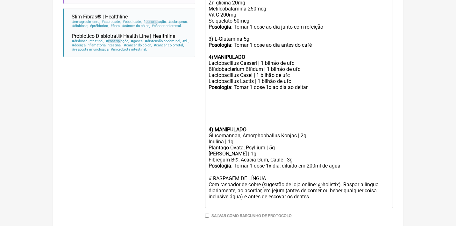
click at [209, 127] on strong "4) MANIPULADO" at bounding box center [228, 130] width 38 height 6
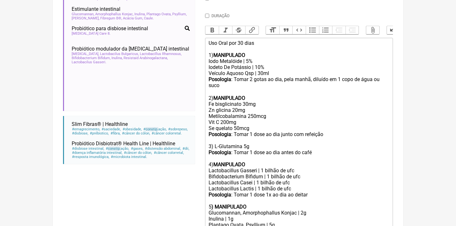
scroll to position [184, 0]
click at [274, 41] on div "Uso Oral por 30 dias 1) MANIPULADO" at bounding box center [299, 50] width 181 height 18
click at [243, 44] on div "Uso Oral por 30 dias 1) MANIPULADO" at bounding box center [299, 50] width 181 height 18
click at [285, 41] on div "Uso Oral por 6 0 dias 1) MANIPULADO" at bounding box center [299, 50] width 181 height 18
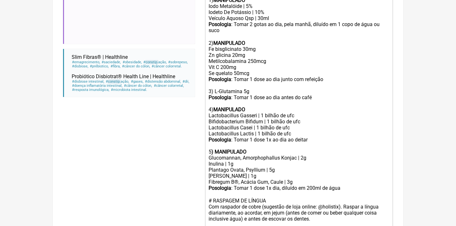
scroll to position [253, 0]
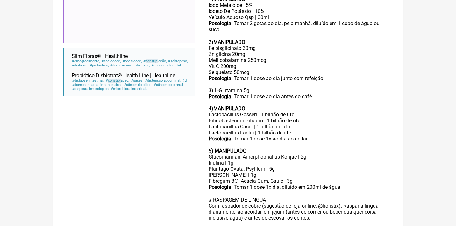
click at [235, 184] on div "Posologia : Tomar 1 dose 1x dia, diluído em 200ml de água ㅤ" at bounding box center [299, 190] width 181 height 13
click at [269, 184] on div "Posologia : Sachê saboreado. Tomar 1 dose 1x dia, diluído em 200ml de água ㅤ" at bounding box center [299, 190] width 181 height 13
click at [389, 184] on div "Posologia : Sachê saborizado. Tomar 1 dose 1x dia, diluído em 200ml de água ㅤ" at bounding box center [299, 190] width 181 height 13
click at [325, 184] on div "Posologia : Sachê saborizado. Tomar 1 dose 1x dia, diluído em 200ml de água ㅤ" at bounding box center [299, 190] width 181 height 13
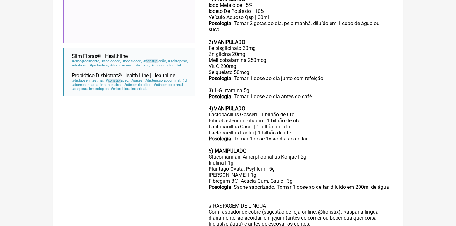
click at [252, 184] on div "Posologia : Sachê saborizado. Tomar 1 dose ao deitar, diluído em 200ml de água ㅤ" at bounding box center [299, 193] width 181 height 19
click at [321, 211] on div "# RASPAGEM DE LÍNGUA Com raspador de cobre (sugestão de loja online: @holistix)…" at bounding box center [299, 218] width 181 height 30
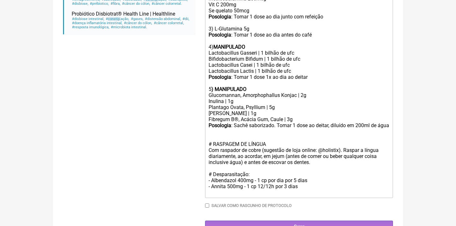
scroll to position [314, 0]
click at [326, 75] on div "Posologia : Tomar 1 dose 1x ao dia ao deitar 5 ) MANIPULADO" at bounding box center [299, 84] width 181 height 18
click at [271, 105] on div "Plantago Ovata, Psyllium | 5g" at bounding box center [299, 108] width 181 height 6
click at [292, 117] on div "Fibregum B®, Acácia Gum, Caule | 3g" at bounding box center [299, 120] width 181 height 6
click at [231, 123] on strong "Posologia" at bounding box center [220, 126] width 23 height 6
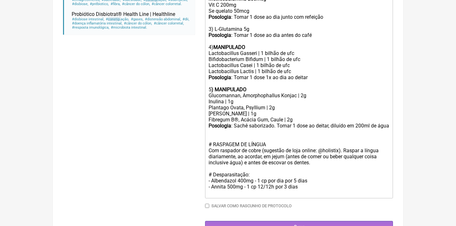
click at [226, 123] on div "Posologia : Sachê saborizado. Tomar 1 dose ao deitar, diluído em 200ml de água ㅤ" at bounding box center [299, 132] width 181 height 19
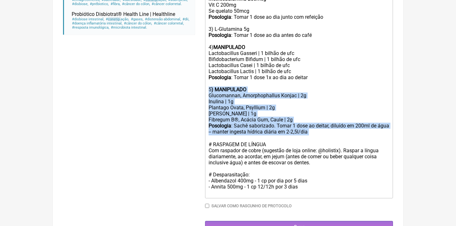
drag, startPoint x: 336, startPoint y: 123, endPoint x: 208, endPoint y: 81, distance: 135.1
click at [208, 81] on trix-editor "Uso Oral por 60 dias Veículos vegetais / clean label 1) MANIPULADO Iodo Metalói…" at bounding box center [299, 53] width 188 height 291
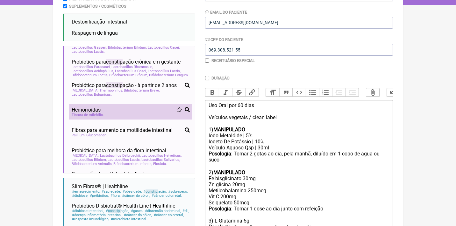
scroll to position [114, 0]
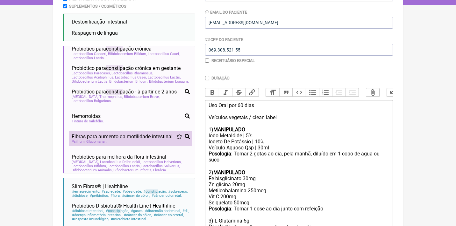
click at [156, 144] on div "Psillium Glucomanan" at bounding box center [131, 142] width 118 height 4
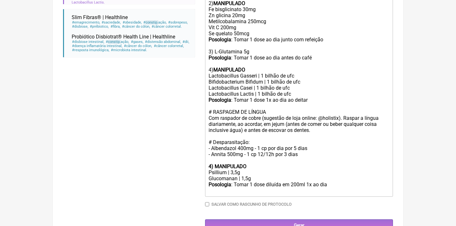
scroll to position [291, 0]
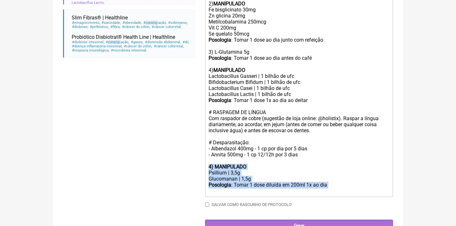
drag, startPoint x: 340, startPoint y: 172, endPoint x: 201, endPoint y: 153, distance: 140.5
click at [201, 153] on form "Buscar constip Protocolos Formulas Medicamentos Industrializados Suplementos / …" at bounding box center [228, 9] width 330 height 446
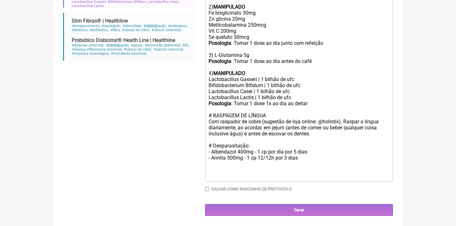
scroll to position [274, 0]
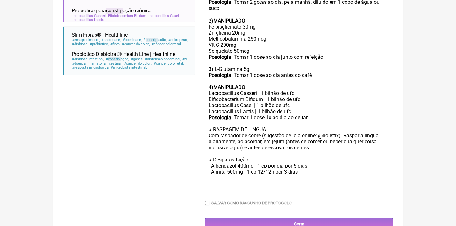
click at [308, 115] on div "Posologia : Tomar 1 dose 1x ao dia ao deitar" at bounding box center [299, 121] width 181 height 12
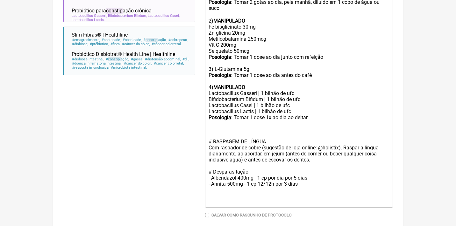
paste trix-editor "strong>4) MANIPULADO</strong></div><div>Psillium | 3,5g</div><div>Glucomanan | …"
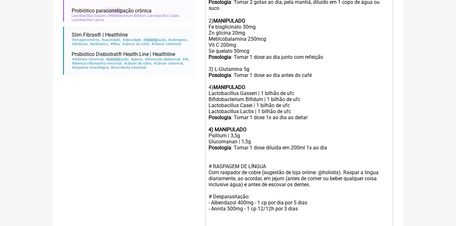
click at [211, 127] on strong "4) MANIPULADO" at bounding box center [228, 130] width 38 height 6
click at [232, 133] on div "Psillium | 3,5g" at bounding box center [299, 136] width 181 height 6
click at [236, 145] on div "Posologia : Tomar 1 dose diluída em 200ml 1x ao dia ㅤ" at bounding box center [299, 148] width 181 height 7
click at [384, 145] on div "Posologia : Sachê saboreado. Tomar 1 dose diluída em 200ml 1x ao dia ㅤ" at bounding box center [299, 148] width 181 height 7
type trix-editor "<div>Uso Oral por 60 dias<br><br>Veículos vegetais / clean label<br><br>1) <str…"
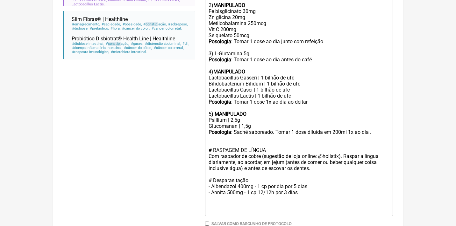
scroll to position [295, 0]
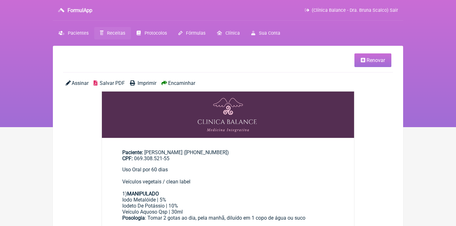
click at [82, 85] on span "Assinar" at bounding box center [80, 83] width 17 height 6
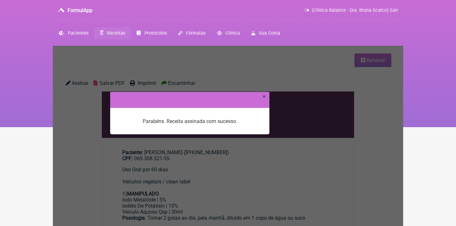
click at [265, 97] on link "×" at bounding box center [264, 96] width 3 height 6
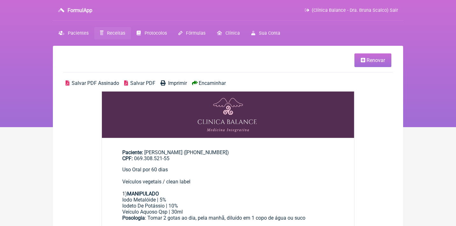
click at [89, 83] on span "Salvar PDF Assinado" at bounding box center [95, 83] width 47 height 6
click at [364, 62] on icon at bounding box center [363, 60] width 4 height 5
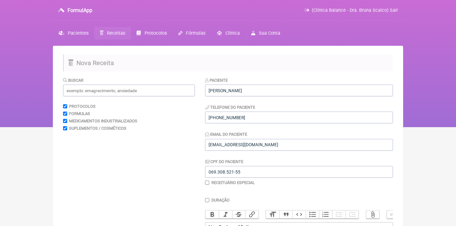
scroll to position [141, 0]
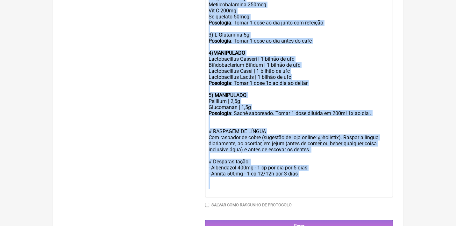
drag, startPoint x: 208, startPoint y: 85, endPoint x: 213, endPoint y: 253, distance: 167.6
type trix-editor "<lor>Ips Dolo sit 08 amet<co><ad>Elitsedd eiusmodt / incid utlab<et><do>5) <mag…"
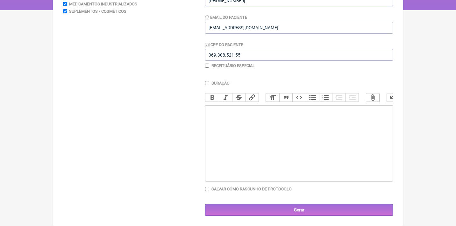
scroll to position [117, 0]
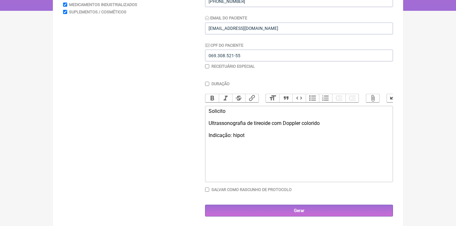
type trix-editor "<div>Solicito<br><br>Ultrassonografia de tireoide com Doppler colorido<br><br>I…"
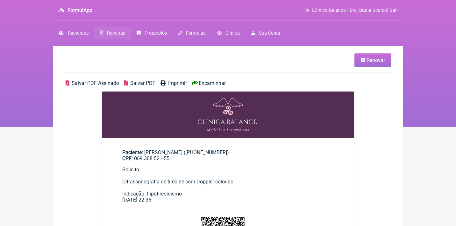
click at [107, 84] on span "Salvar PDF Assinado" at bounding box center [95, 83] width 47 height 6
click at [115, 36] on link "Receitas" at bounding box center [112, 33] width 37 height 12
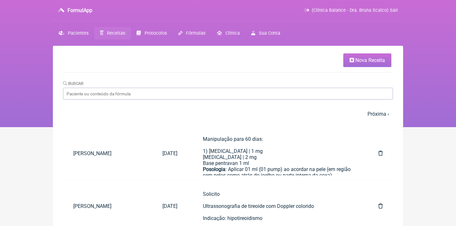
click at [115, 36] on link "Receitas" at bounding box center [112, 33] width 37 height 12
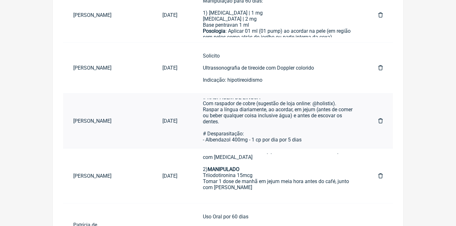
scroll to position [231, 0]
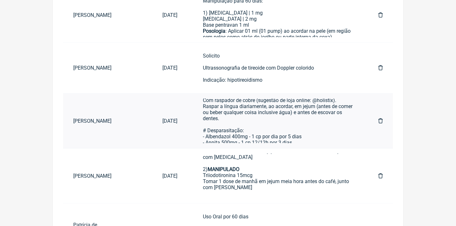
click at [266, 124] on div "# RASPAGEM DE LÍNGUA Com raspador de cobre (sugestão de loja online: @holistix)…" at bounding box center [278, 121] width 150 height 61
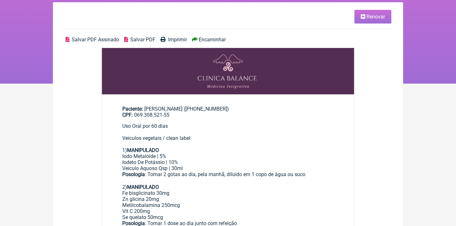
scroll to position [44, 0]
click at [369, 13] on link "Renovar" at bounding box center [373, 17] width 37 height 14
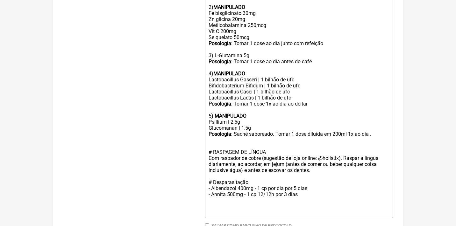
scroll to position [297, 0]
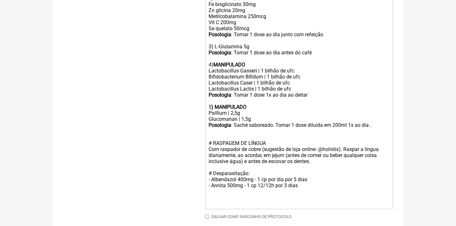
click at [379, 128] on div at bounding box center [299, 134] width 181 height 12
click at [375, 122] on div "Posologia : Sachê saboreado. Tomar 1 dose diluída em 200ml 1x ao dia ." at bounding box center [299, 125] width 181 height 6
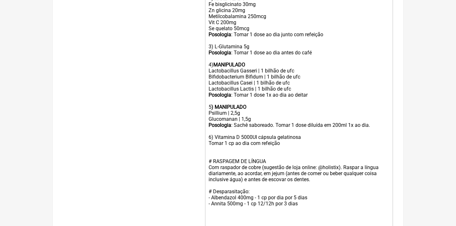
type trix-editor "<div>Uso Oral por 60 dias<br><br>Veículos vegetais / clean label<br><br>1) <str…"
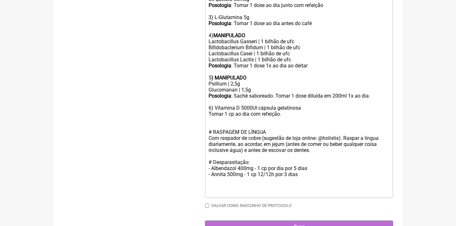
scroll to position [326, 0]
click at [291, 221] on input "Gerar" at bounding box center [299, 227] width 188 height 12
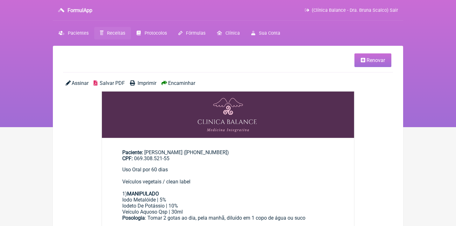
click at [78, 80] on span "Assinar" at bounding box center [80, 83] width 17 height 6
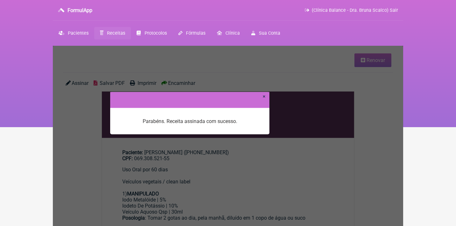
click at [264, 97] on link "×" at bounding box center [264, 96] width 3 height 6
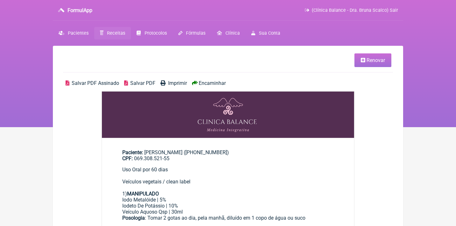
click at [97, 82] on span "Salvar PDF Assinado" at bounding box center [95, 83] width 47 height 6
click at [125, 32] on span "Receitas" at bounding box center [116, 33] width 18 height 5
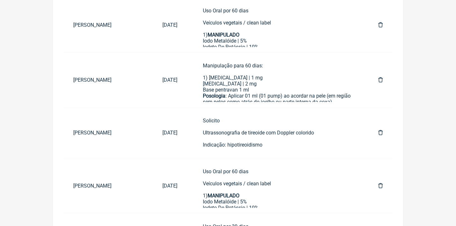
scroll to position [131, 0]
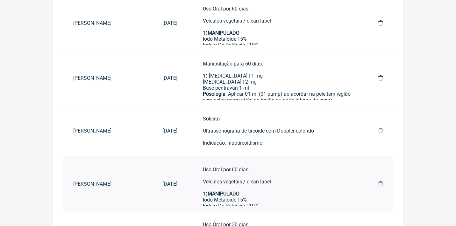
click at [378, 182] on link at bounding box center [380, 184] width 25 height 16
